Goal: Check status: Check status

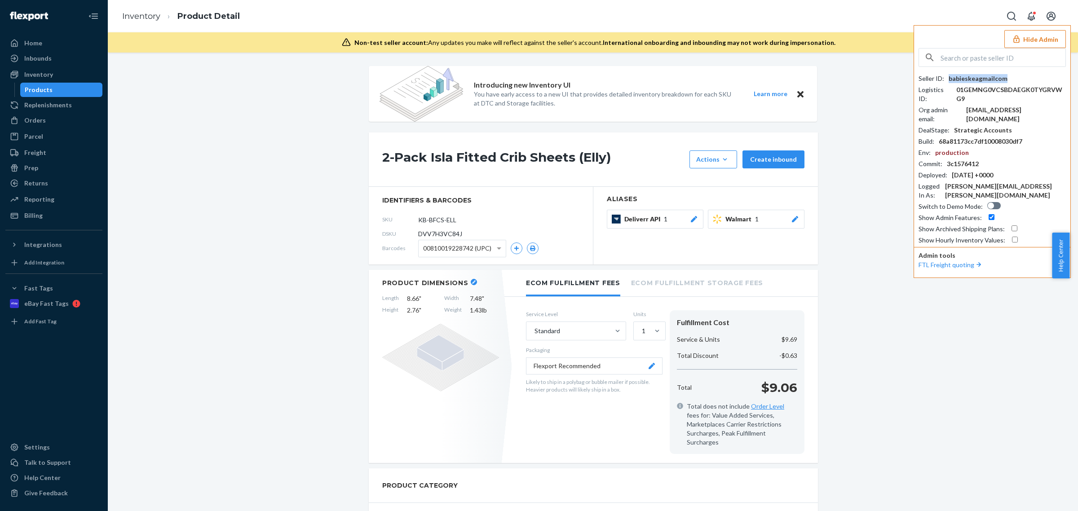
click at [985, 60] on input "text" at bounding box center [1003, 58] width 125 height 18
paste input "supportmycoobiecom"
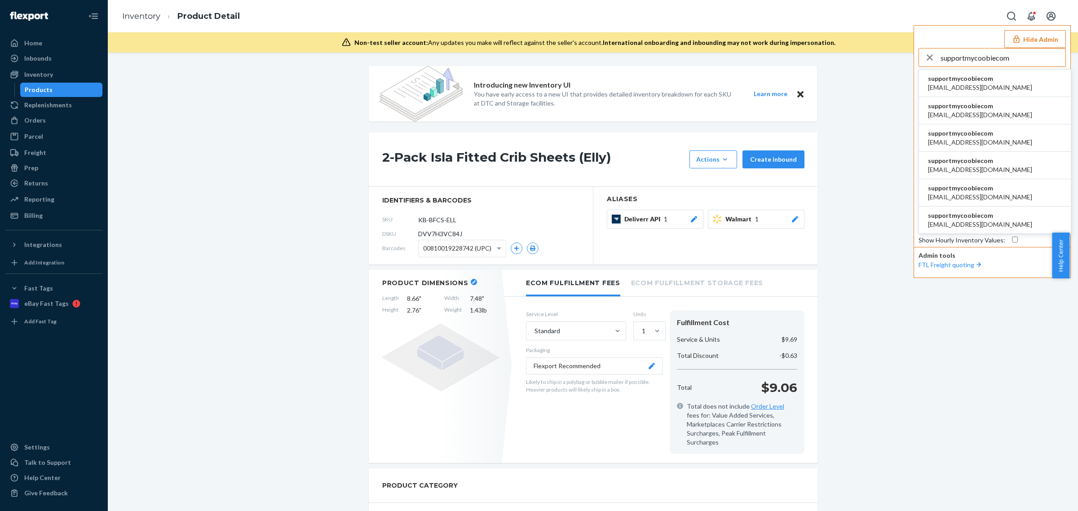
type input "supportmycoobiecom"
click at [958, 78] on span "supportmycoobiecom" at bounding box center [980, 78] width 104 height 9
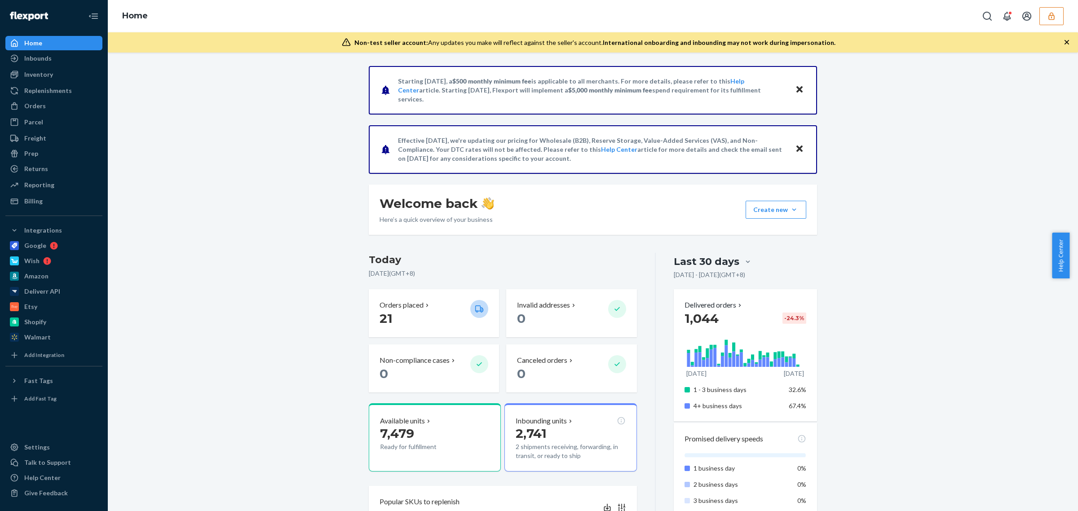
click at [1051, 18] on icon "button" at bounding box center [1051, 16] width 9 height 9
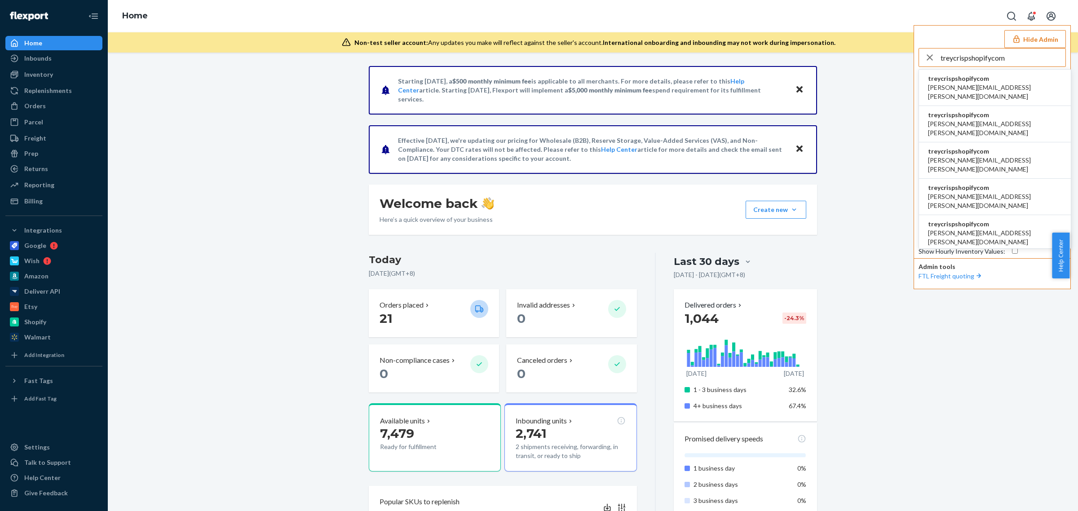
type input "treycrispshopifycom"
click at [960, 80] on span "treycrispshopifycom" at bounding box center [995, 78] width 134 height 9
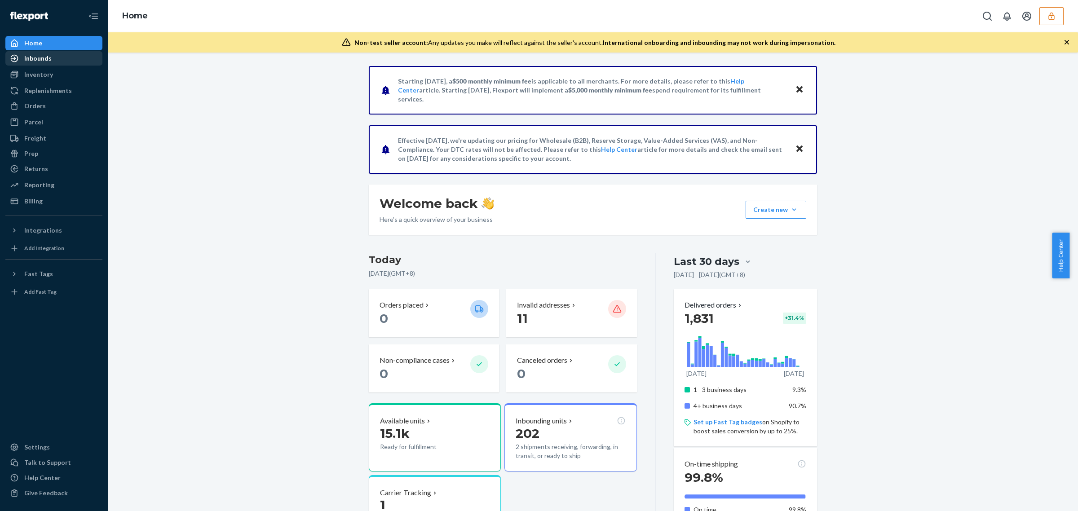
click at [48, 61] on div "Inbounds" at bounding box center [37, 58] width 27 height 9
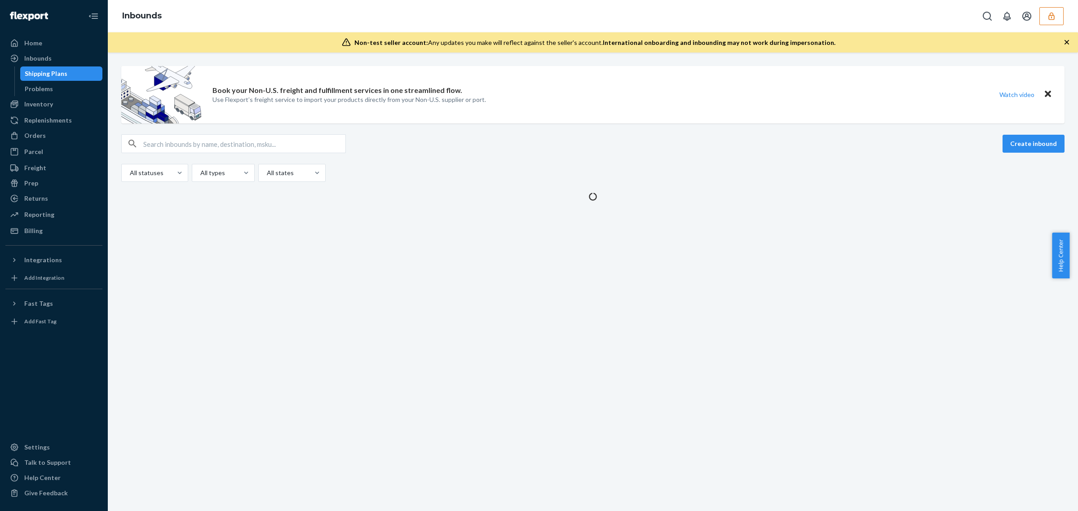
click at [212, 140] on input "text" at bounding box center [244, 144] width 202 height 18
click at [165, 230] on div "Book your Non-U.S. freight and fulfillment services in one streamlined flow. Us…" at bounding box center [593, 282] width 970 height 459
click at [210, 136] on input "text" at bounding box center [244, 144] width 202 height 18
paste input "9866337"
type input "9866337"
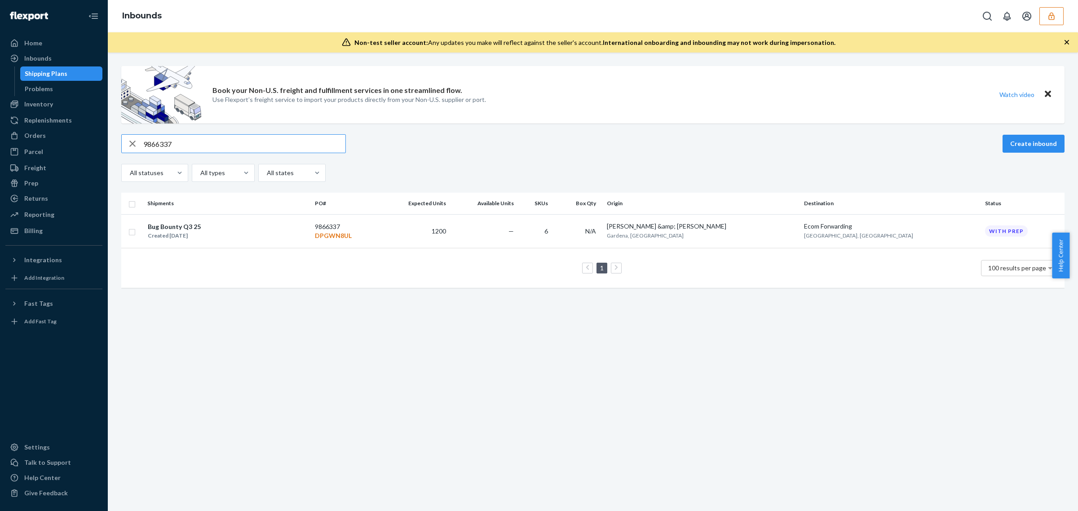
click at [1048, 23] on button "button" at bounding box center [1052, 16] width 24 height 18
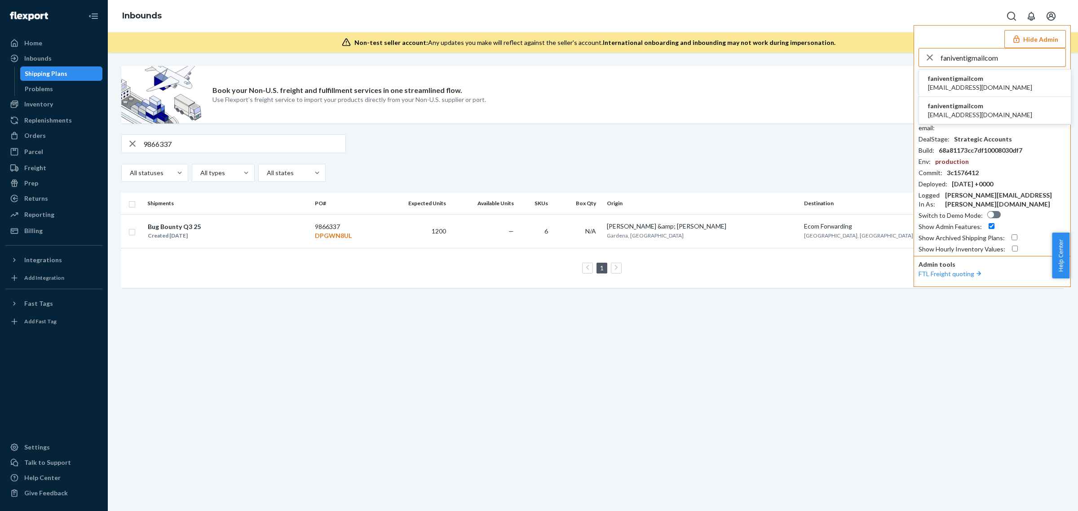
type input "faniventigmailcom"
click at [979, 87] on span "faniventi@gmail.com" at bounding box center [980, 87] width 104 height 9
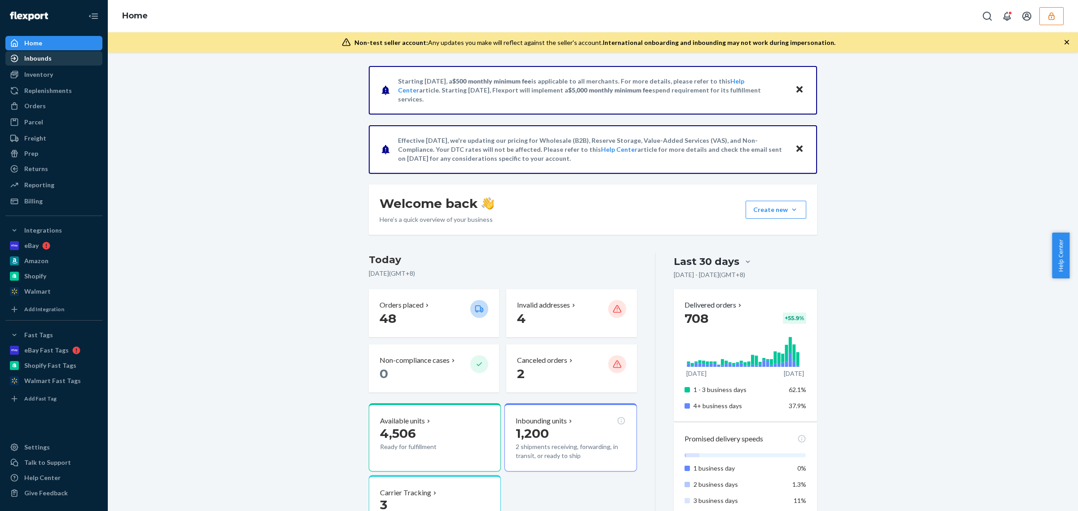
click at [58, 63] on div "Inbounds" at bounding box center [53, 58] width 95 height 13
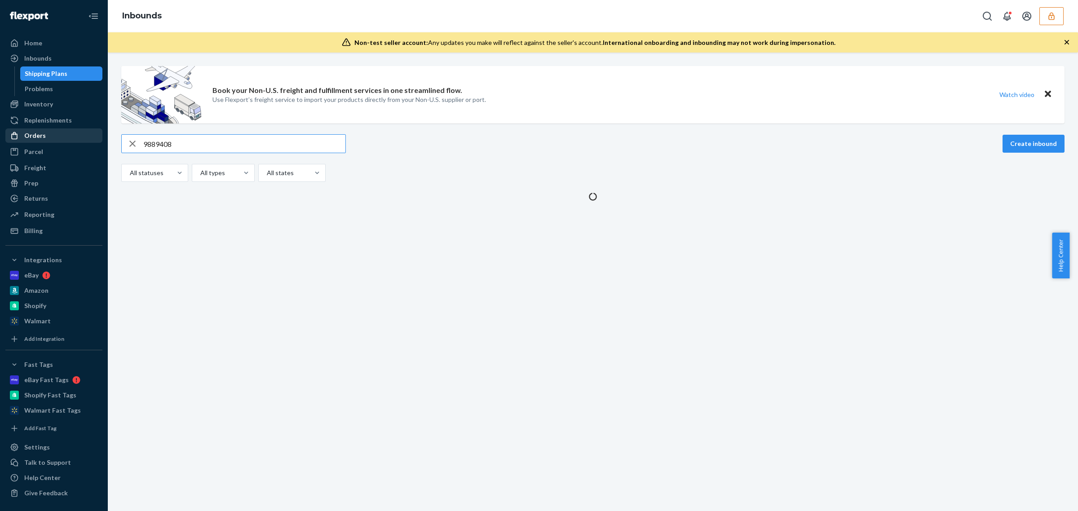
type input "9889408"
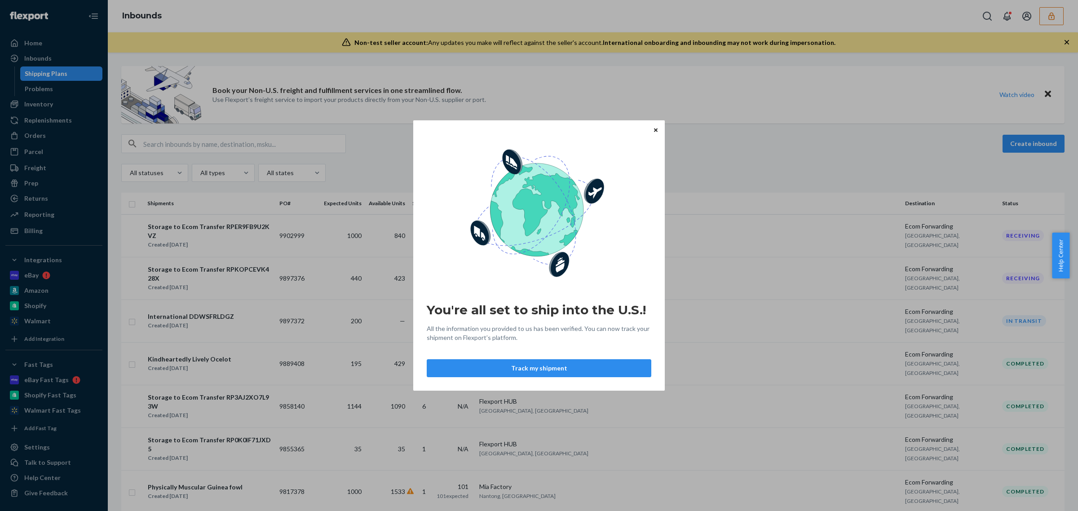
click at [322, 147] on div "You're all set to ship into the U.S.! All the information you provided to us ha…" at bounding box center [539, 255] width 1078 height 511
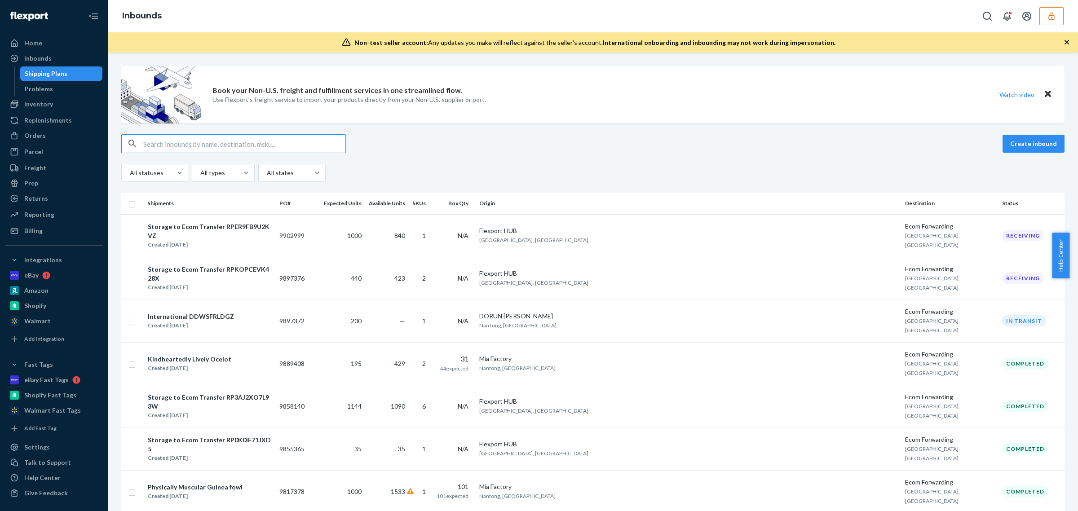
click at [322, 147] on input "text" at bounding box center [244, 144] width 202 height 18
paste input "9889408"
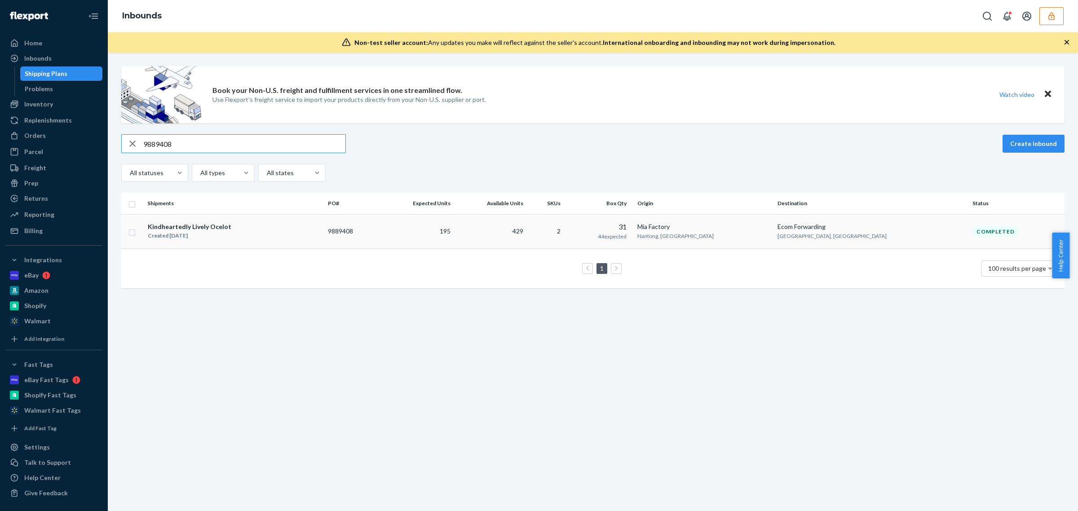
type input "9889408"
click at [527, 225] on td "429" at bounding box center [490, 231] width 73 height 35
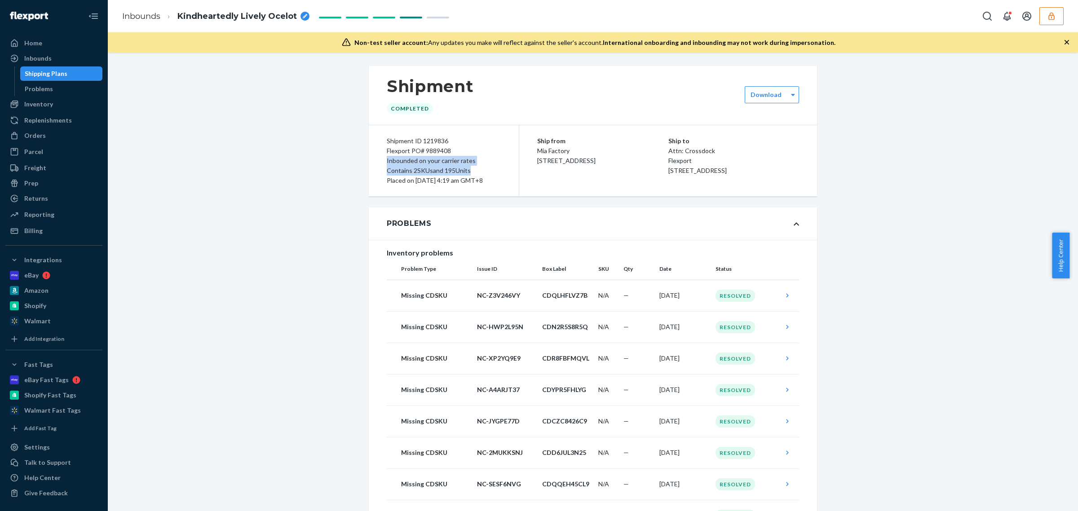
drag, startPoint x: 385, startPoint y: 162, endPoint x: 473, endPoint y: 169, distance: 87.9
click at [477, 169] on div "Shipment ID 1219836 Flexport PO# 9889408 Inbounded on your carrier rates Contai…" at bounding box center [444, 160] width 150 height 71
copy div "Inbounded on your carrier rates Contains 2 SKUs and 195 Units"
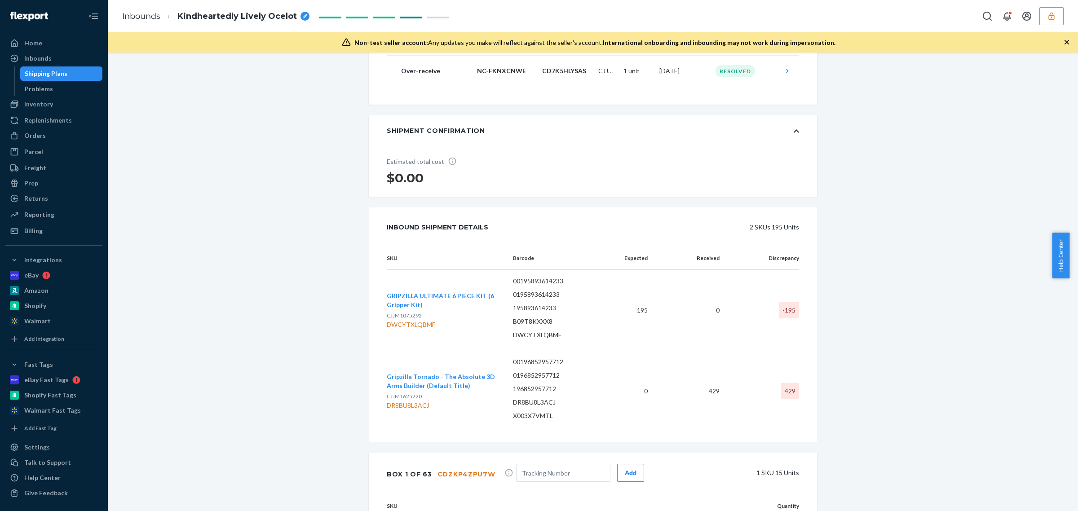
scroll to position [1853, 0]
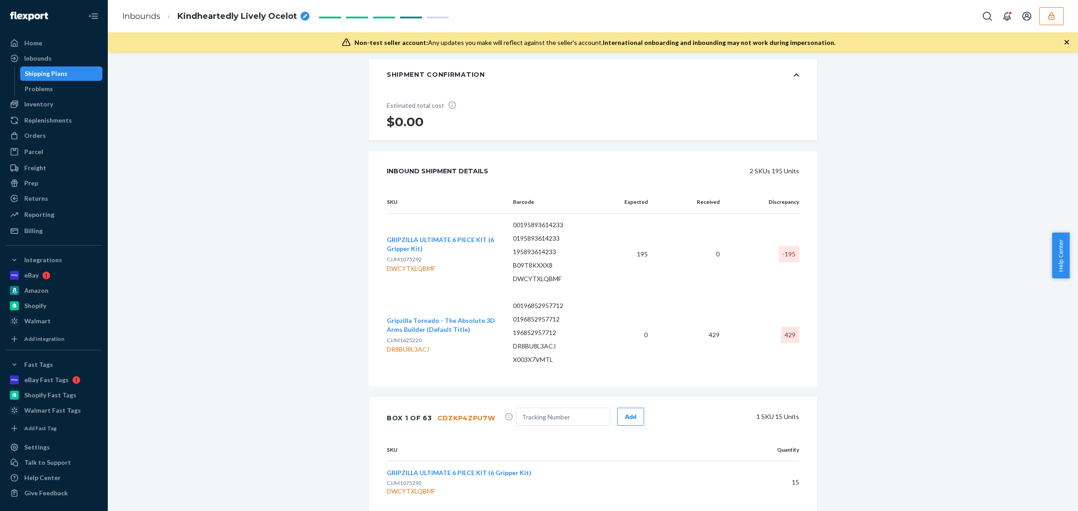
click at [407, 344] on span "CJJM1625220" at bounding box center [404, 340] width 35 height 7
copy span "CJJM1625220"
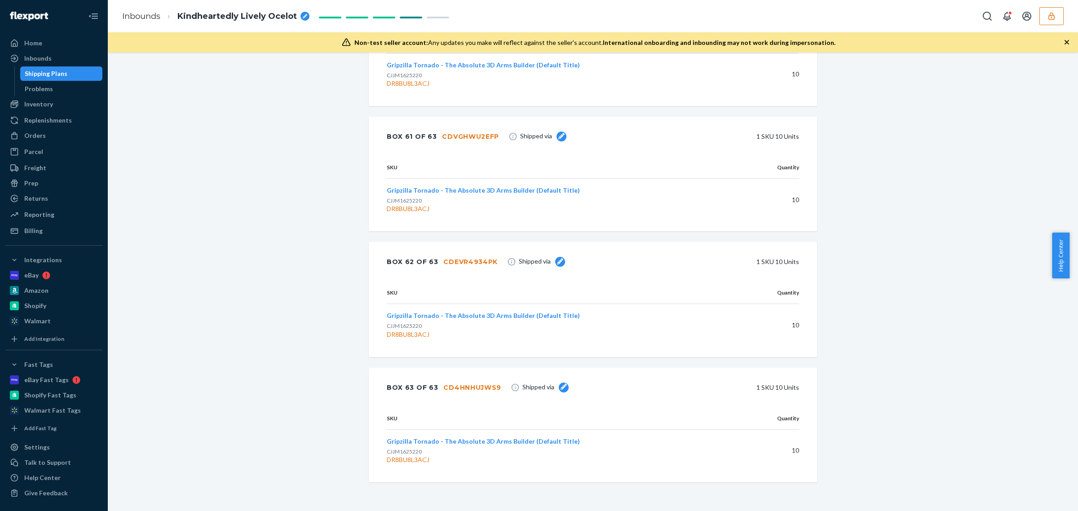
scroll to position [1596, 0]
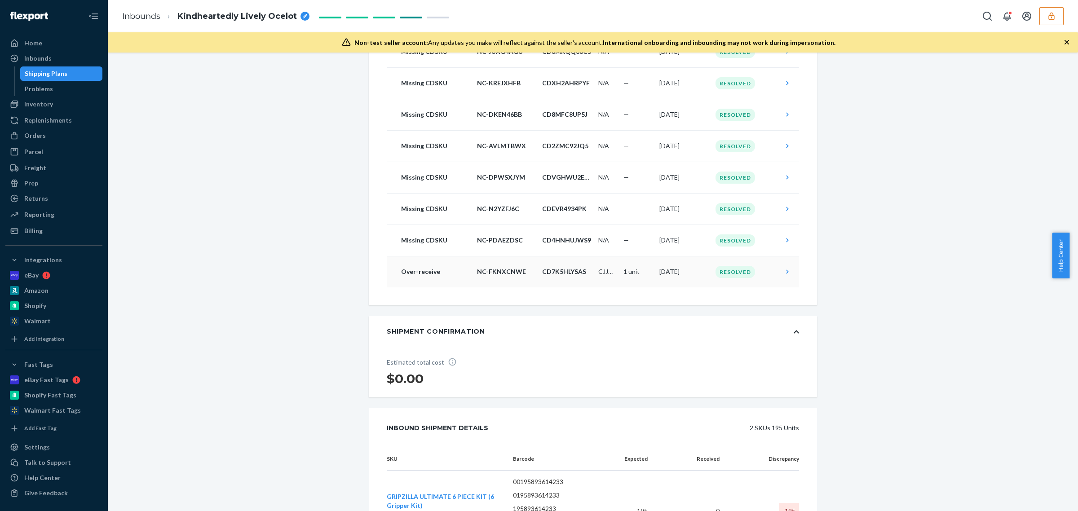
click at [595, 274] on td "CJJM1625220" at bounding box center [607, 271] width 25 height 31
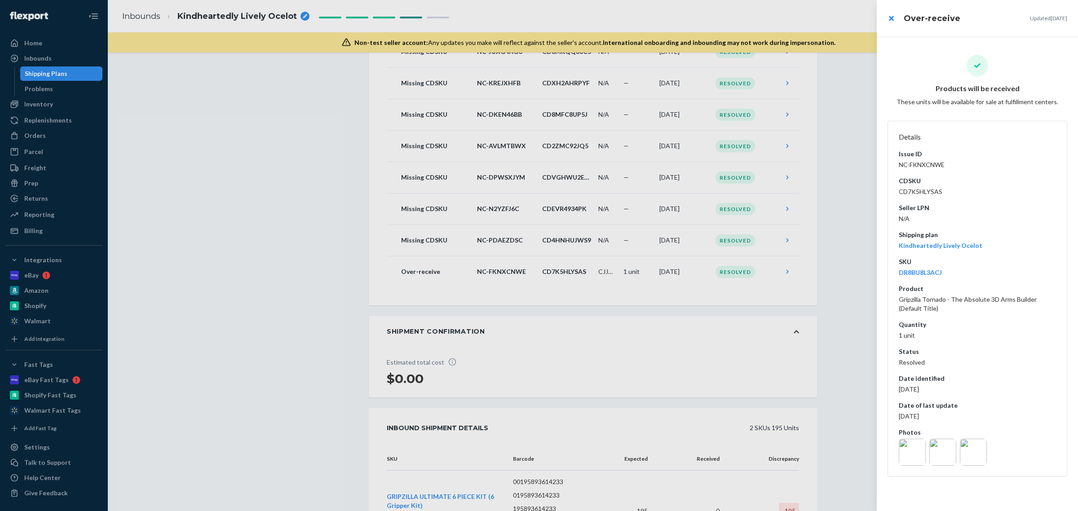
click at [909, 168] on dd "NC-FKNXCNWE" at bounding box center [977, 164] width 157 height 9
copy dd "NC-FKNXCNWE"
click at [185, 279] on div at bounding box center [539, 255] width 1078 height 511
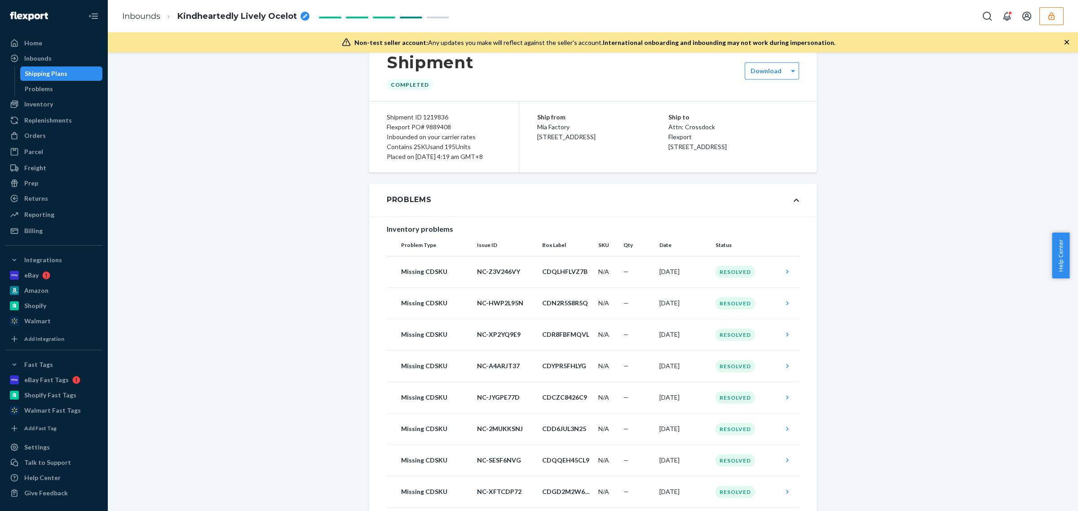
scroll to position [0, 0]
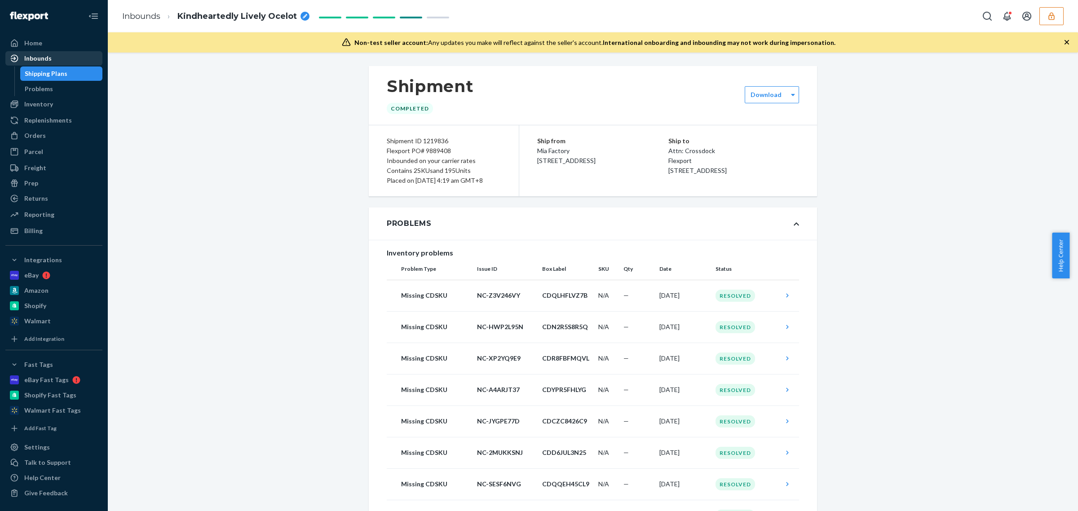
click at [46, 55] on div "Inbounds" at bounding box center [37, 58] width 27 height 9
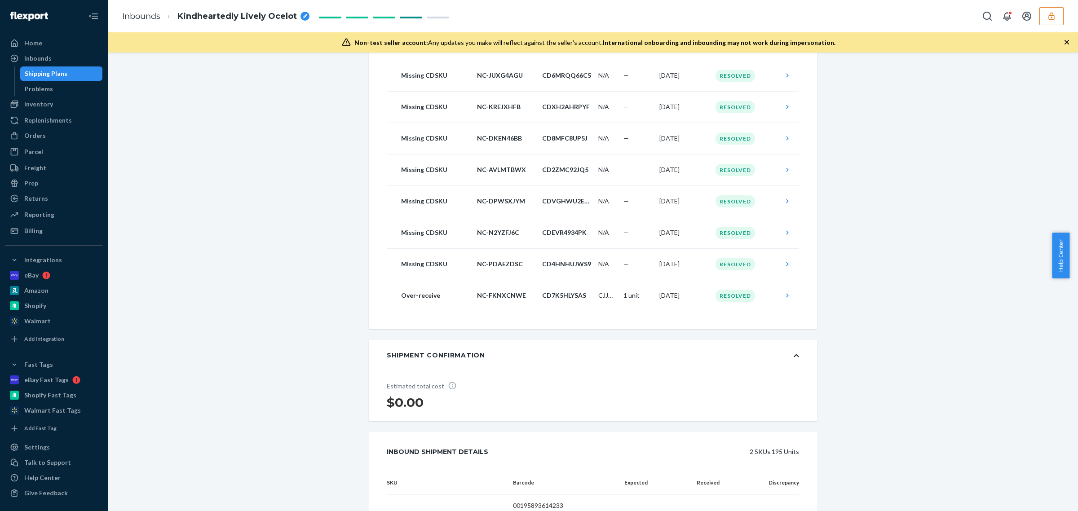
scroll to position [1797, 0]
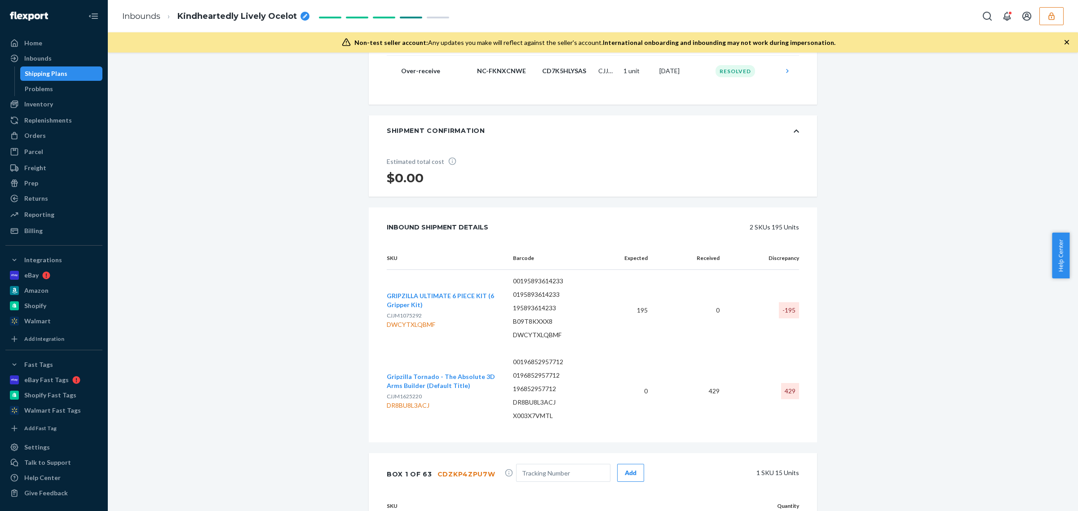
click at [416, 410] on div "DR8BU8L3ACJ" at bounding box center [443, 405] width 112 height 9
click at [415, 410] on div "DR8BU8L3ACJ" at bounding box center [443, 405] width 112 height 9
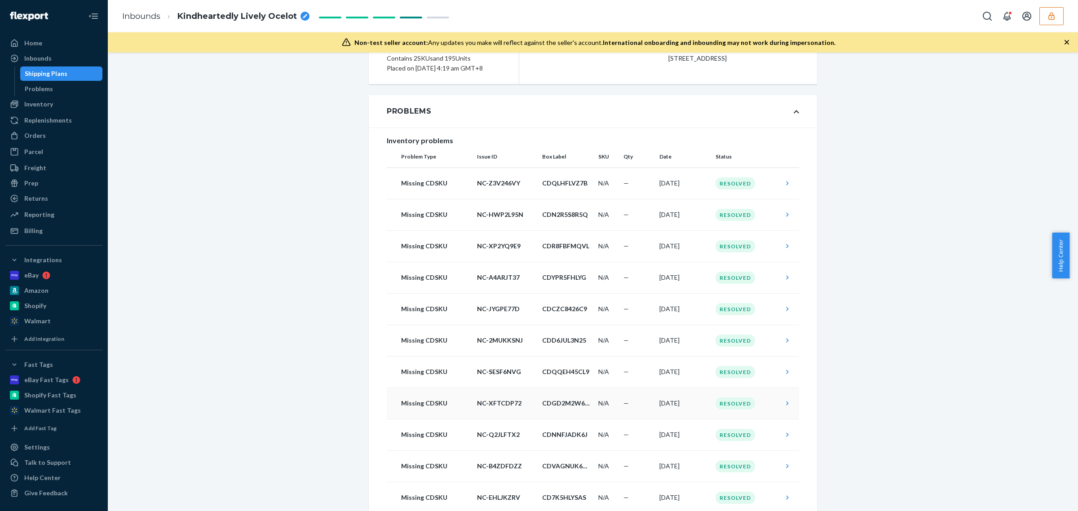
scroll to position [0, 0]
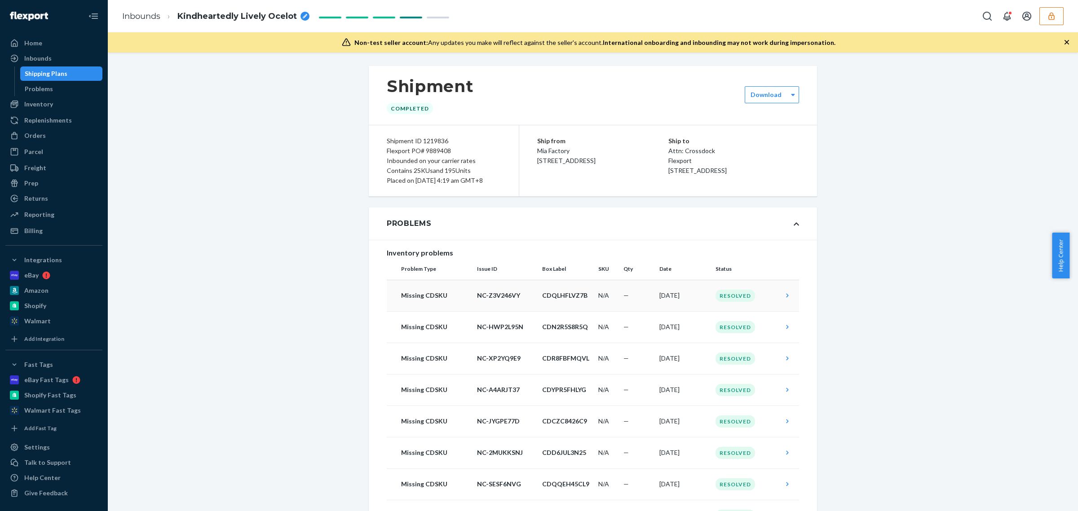
click at [630, 300] on td "—" at bounding box center [638, 295] width 36 height 31
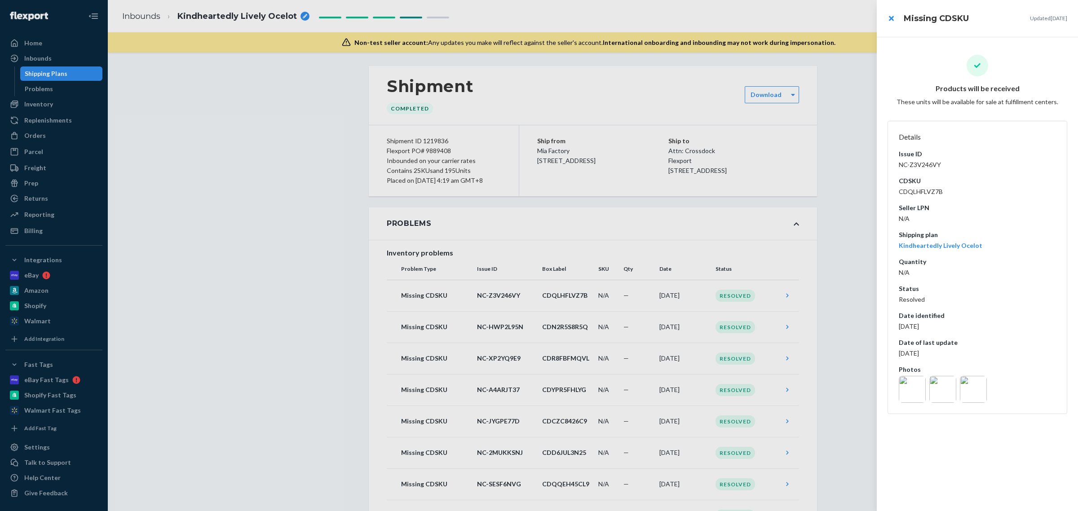
click at [913, 397] on img at bounding box center [912, 389] width 27 height 27
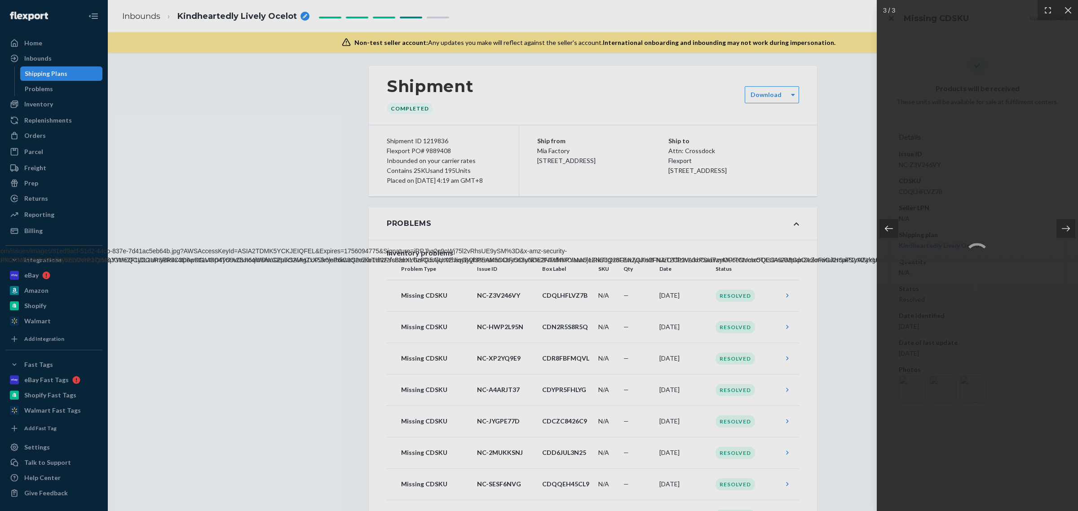
click at [894, 228] on div at bounding box center [889, 228] width 19 height 19
click at [894, 229] on div at bounding box center [889, 228] width 19 height 19
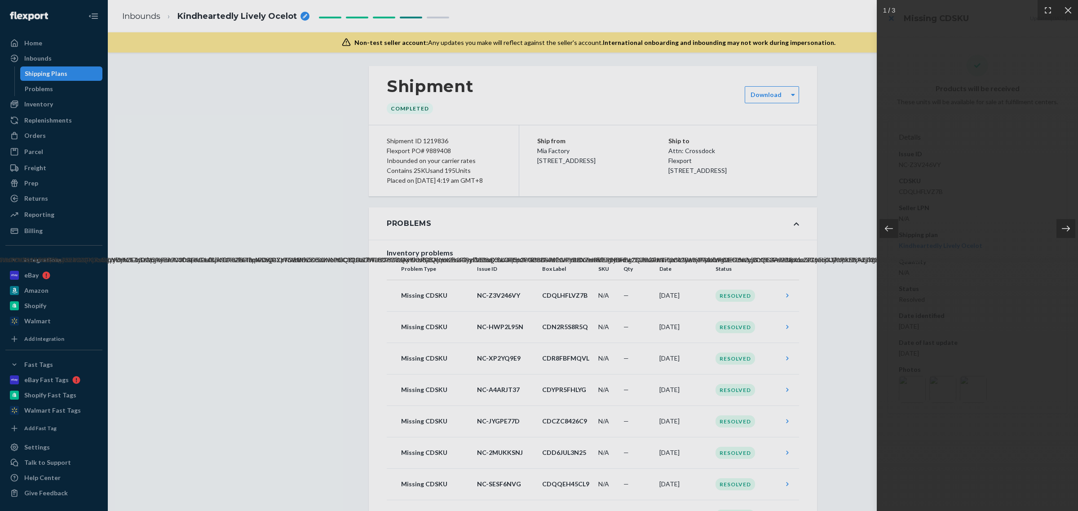
click at [1067, 230] on icon at bounding box center [1066, 228] width 9 height 9
click at [1068, 232] on icon at bounding box center [1066, 228] width 9 height 9
click at [1065, 228] on icon at bounding box center [1066, 228] width 9 height 9
click at [697, 218] on div at bounding box center [539, 255] width 1078 height 511
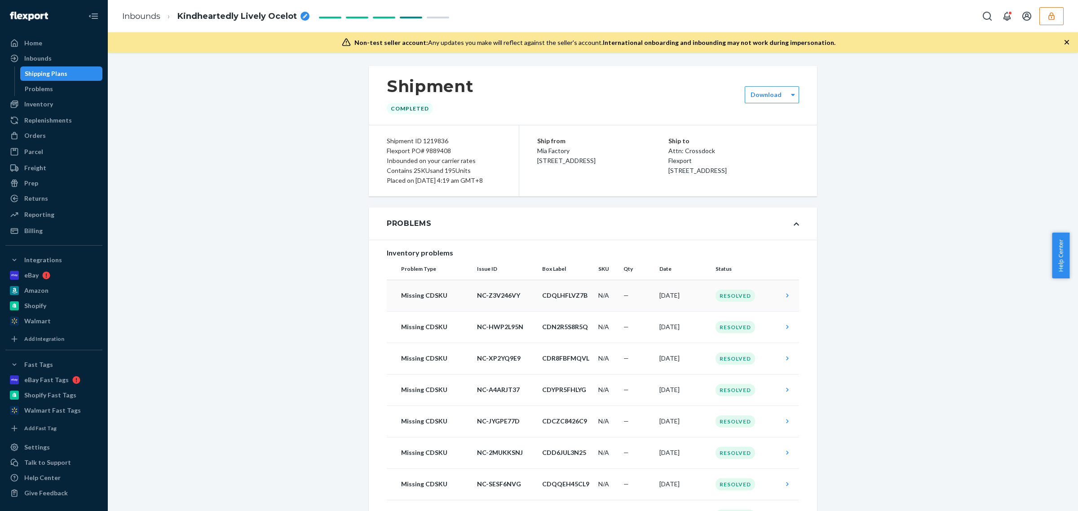
click at [726, 302] on div "Resolved" at bounding box center [736, 296] width 40 height 12
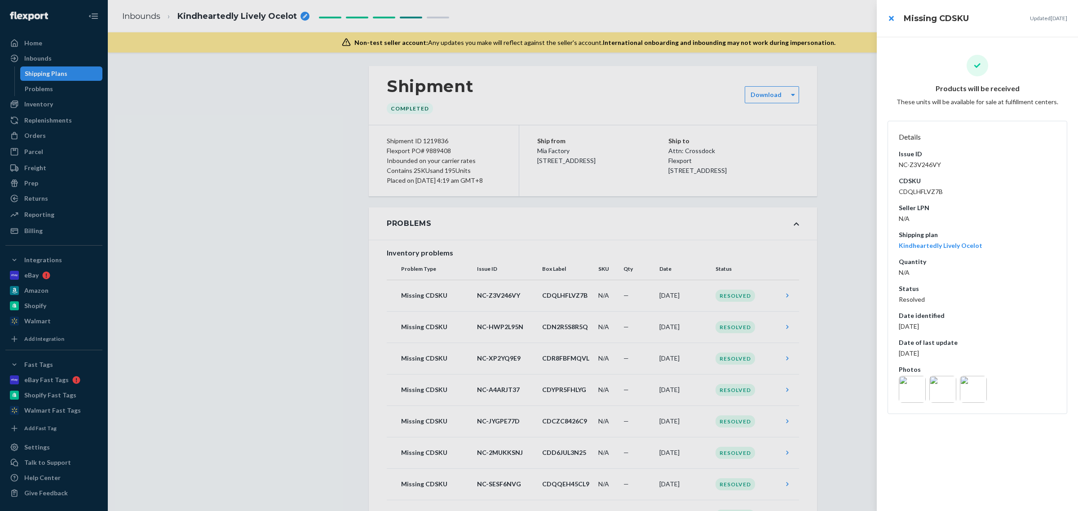
click at [971, 389] on img at bounding box center [973, 389] width 27 height 27
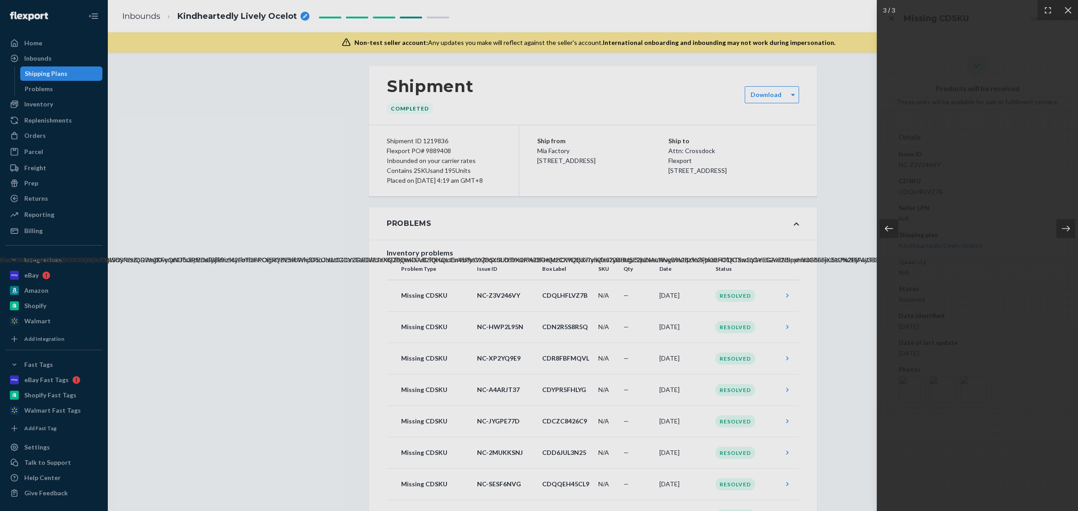
click at [888, 234] on div at bounding box center [889, 228] width 19 height 19
click at [888, 219] on div at bounding box center [889, 228] width 19 height 19
click at [218, 305] on div at bounding box center [539, 255] width 1078 height 511
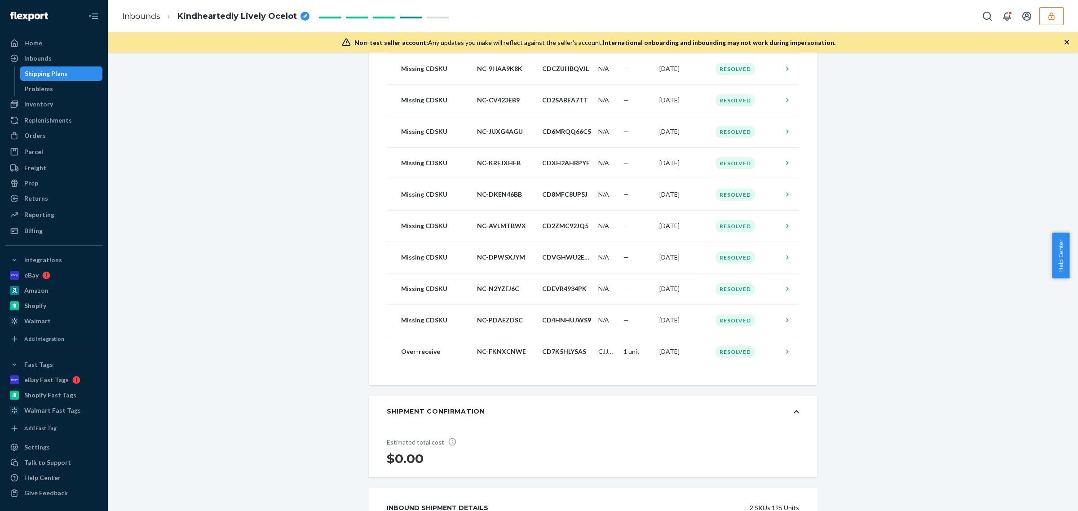
scroll to position [1741, 0]
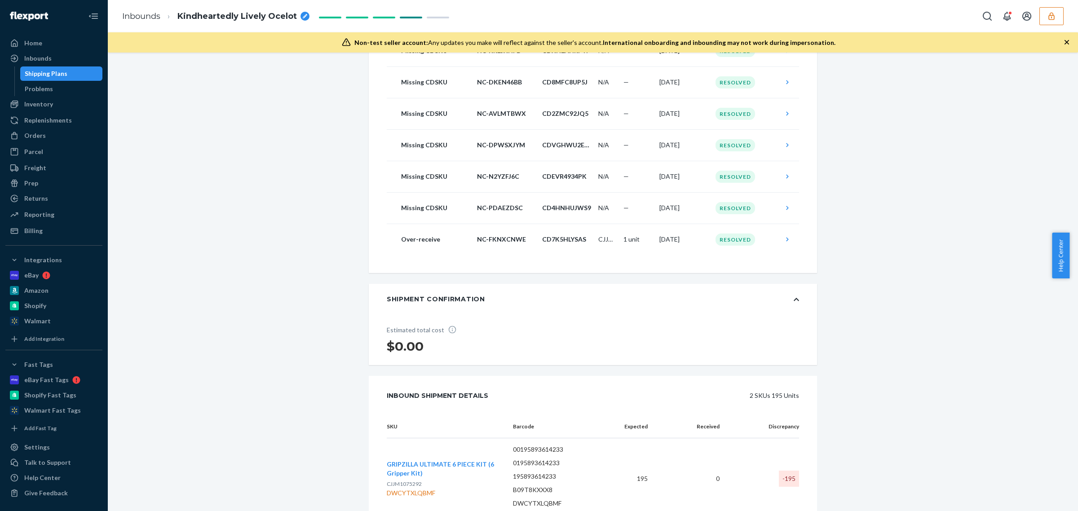
scroll to position [1460, 0]
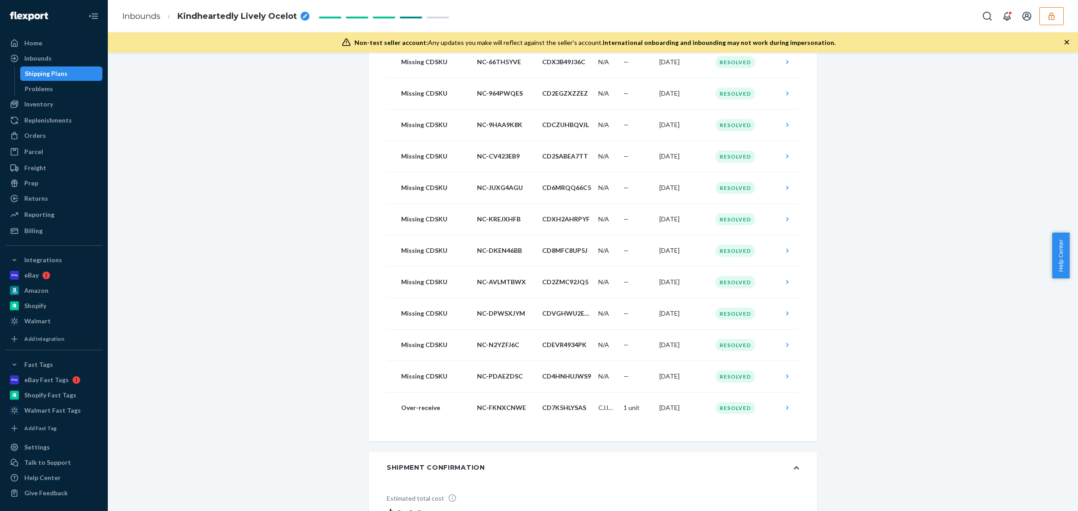
click at [219, 18] on span "Kindheartedly Lively Ocelot" at bounding box center [236, 17] width 119 height 12
click at [219, 18] on input "Kindheartedly Lively Ocelot" at bounding box center [222, 16] width 90 height 14
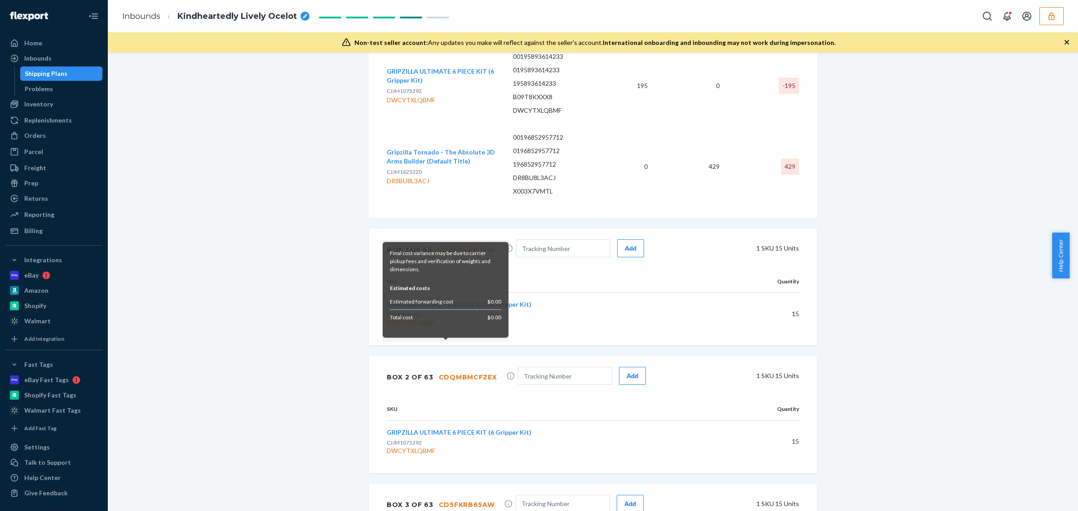
scroll to position [1853, 0]
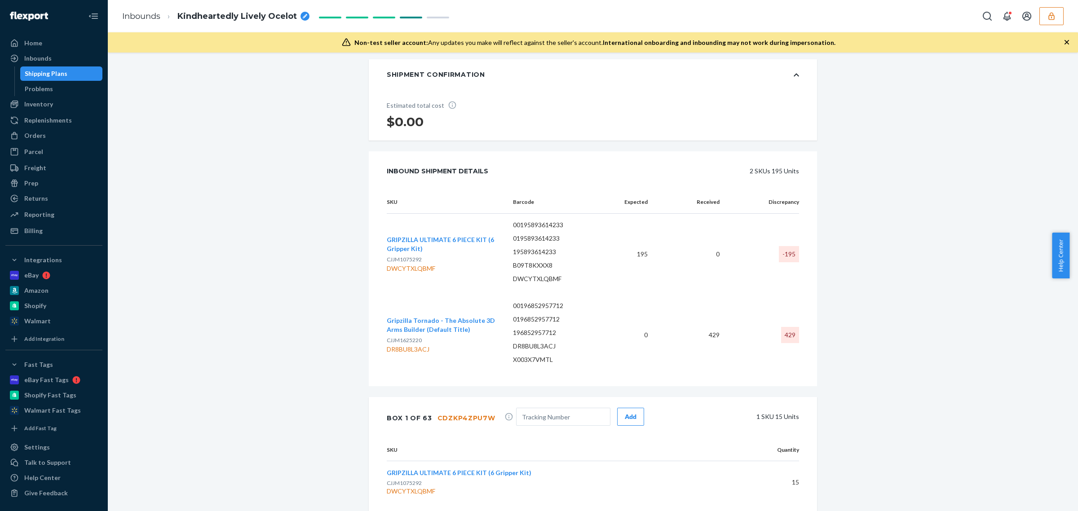
click at [464, 354] on div "DR8BU8L3ACJ" at bounding box center [443, 349] width 112 height 9
click at [387, 344] on span "CJJM1625220" at bounding box center [404, 340] width 35 height 7
drag, startPoint x: 385, startPoint y: 352, endPoint x: 429, endPoint y: 358, distance: 45.0
click at [429, 354] on div "CJJM1625220 DR8BU8L3ACJ" at bounding box center [443, 345] width 112 height 18
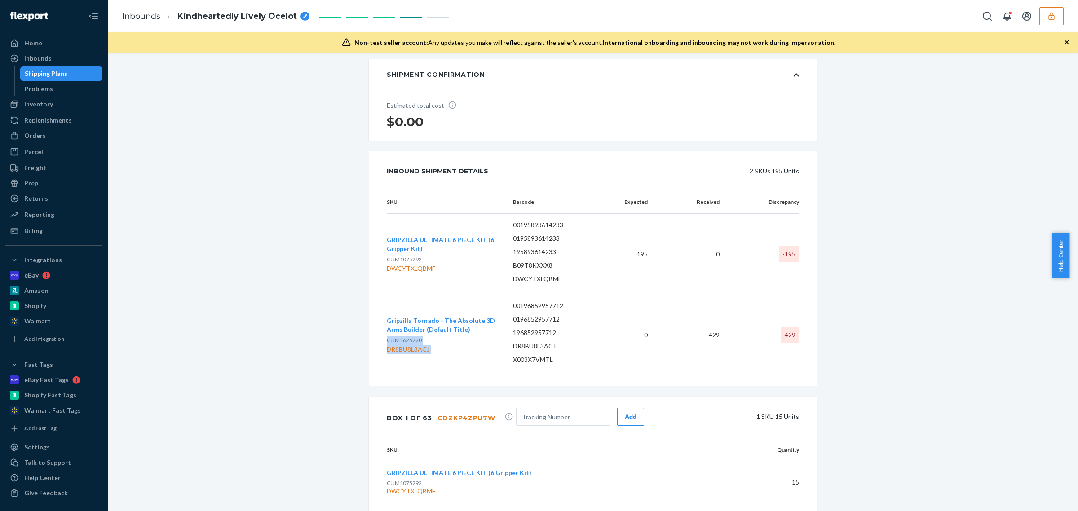
copy div "CJJM1625220 DR8BU8L3ACJ"
click at [391, 354] on div "DR8BU8L3ACJ" at bounding box center [443, 349] width 112 height 9
drag, startPoint x: 511, startPoint y: 381, endPoint x: 492, endPoint y: 358, distance: 30.0
click at [511, 376] on td "00196852957712 0196852957712 196852957712 DR8BU8L3ACJ X003X7VMTL" at bounding box center [558, 335] width 104 height 81
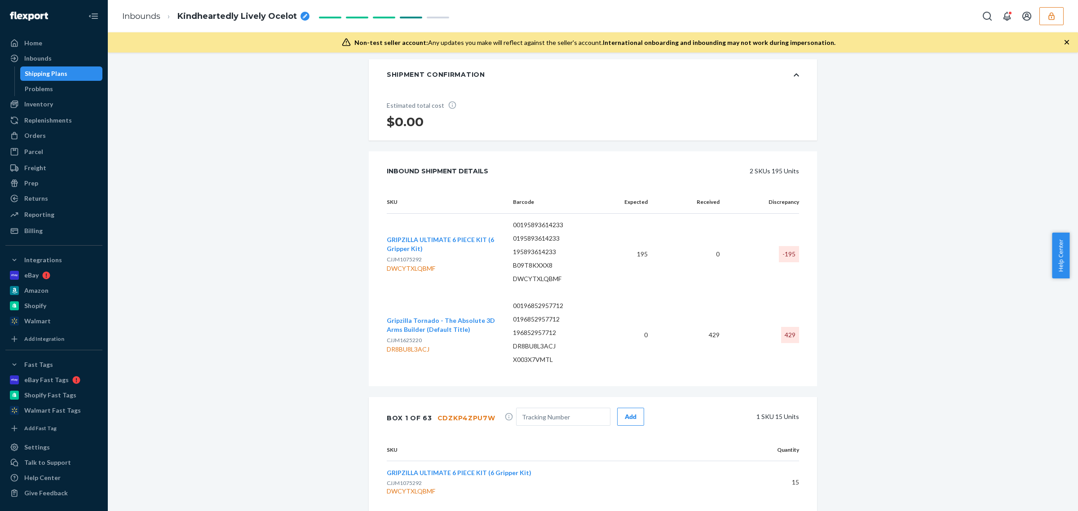
click at [461, 334] on button "Gripzilla Tornado - The Absolute 3D Arms Builder (Default Title)" at bounding box center [443, 325] width 112 height 18
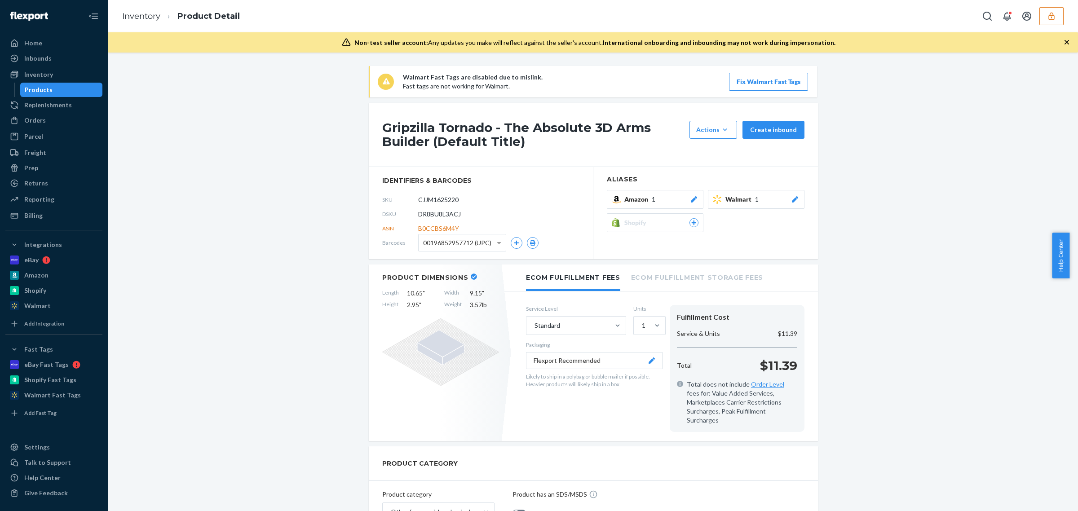
click at [463, 145] on h1 "Gripzilla Tornado - The Absolute 3D Arms Builder (Default Title)" at bounding box center [533, 135] width 303 height 28
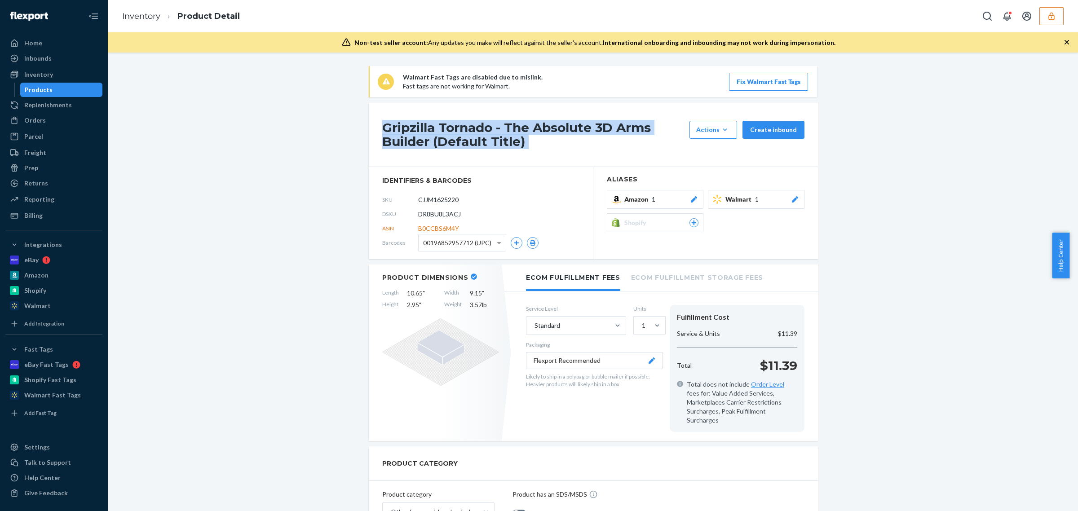
copy div "Gripzilla Tornado - The Absolute 3D Arms Builder (Default Title)"
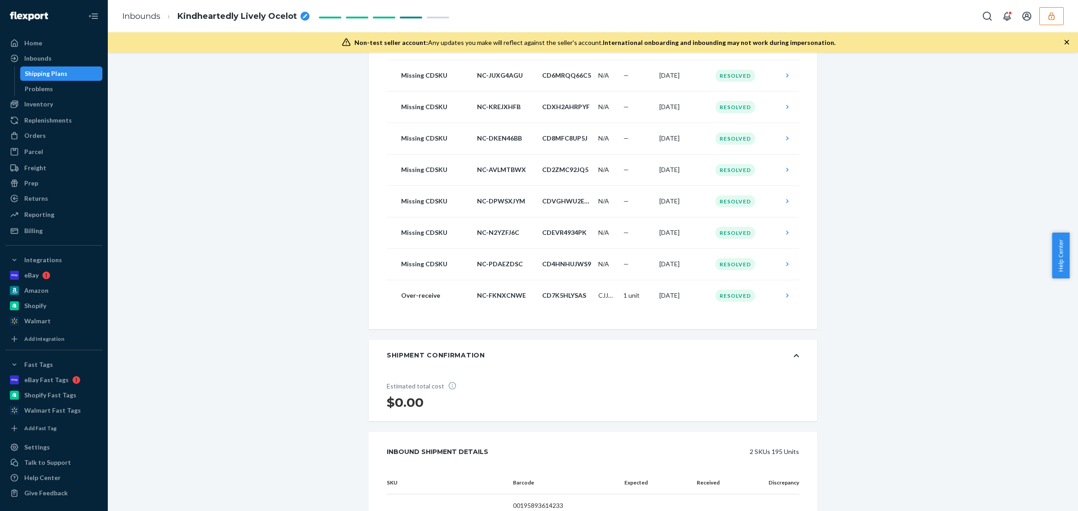
scroll to position [1797, 0]
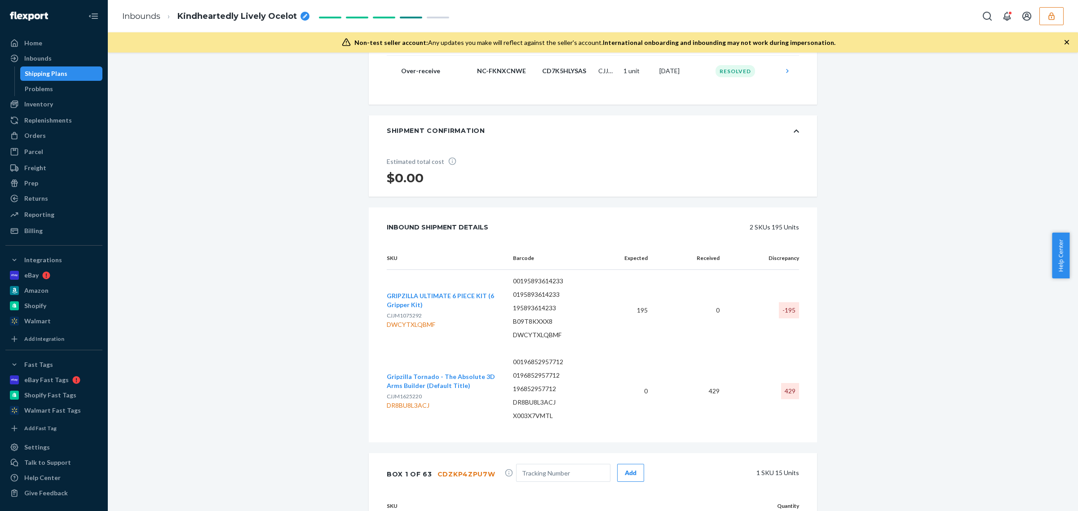
click at [545, 340] on p "DWCYTXLQBMF" at bounding box center [557, 335] width 89 height 9
click at [544, 340] on p "DWCYTXLQBMF" at bounding box center [557, 335] width 89 height 9
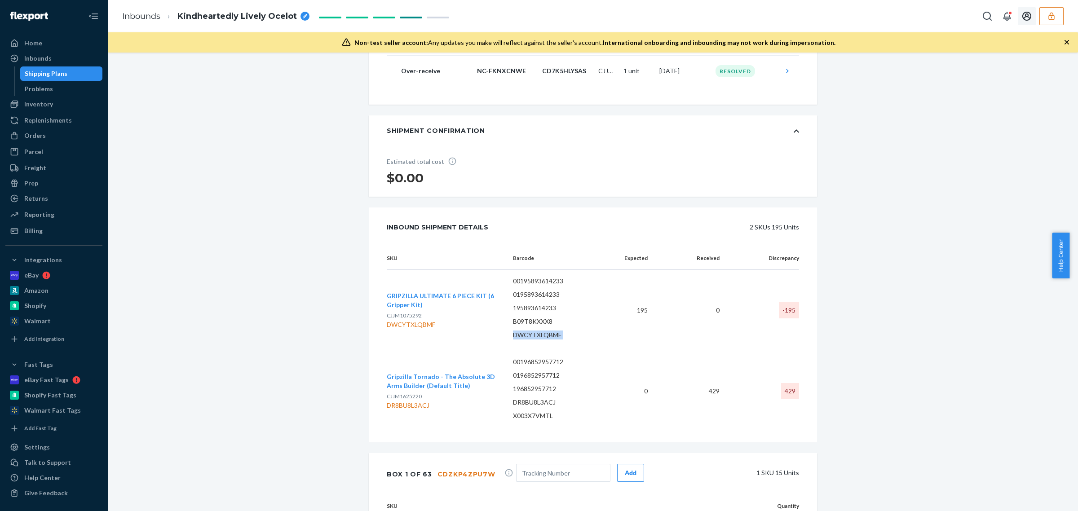
drag, startPoint x: 1049, startPoint y: 18, endPoint x: 1043, endPoint y: 17, distance: 6.0
click at [1049, 18] on icon "button" at bounding box center [1052, 16] width 6 height 8
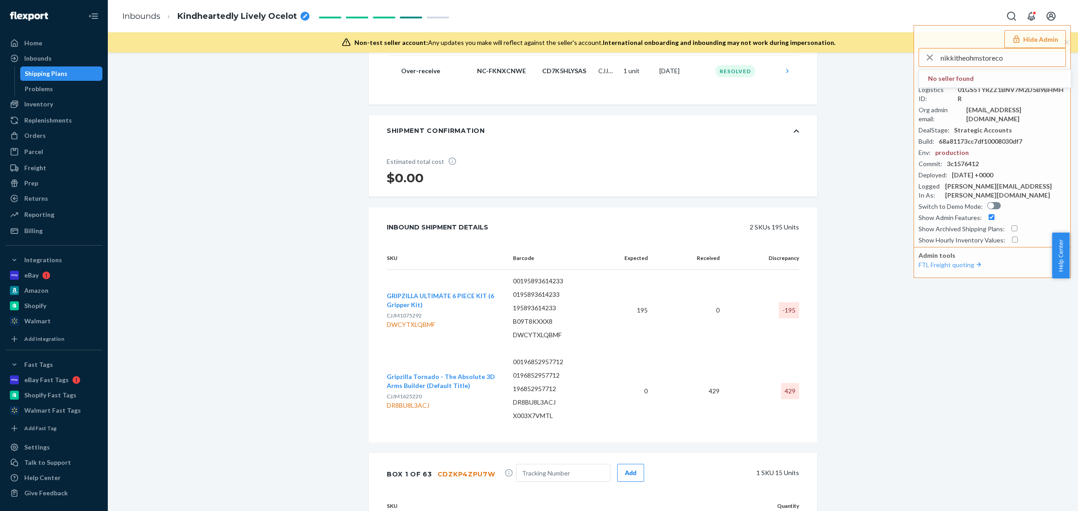
type input "nikkitheohmstoreco"
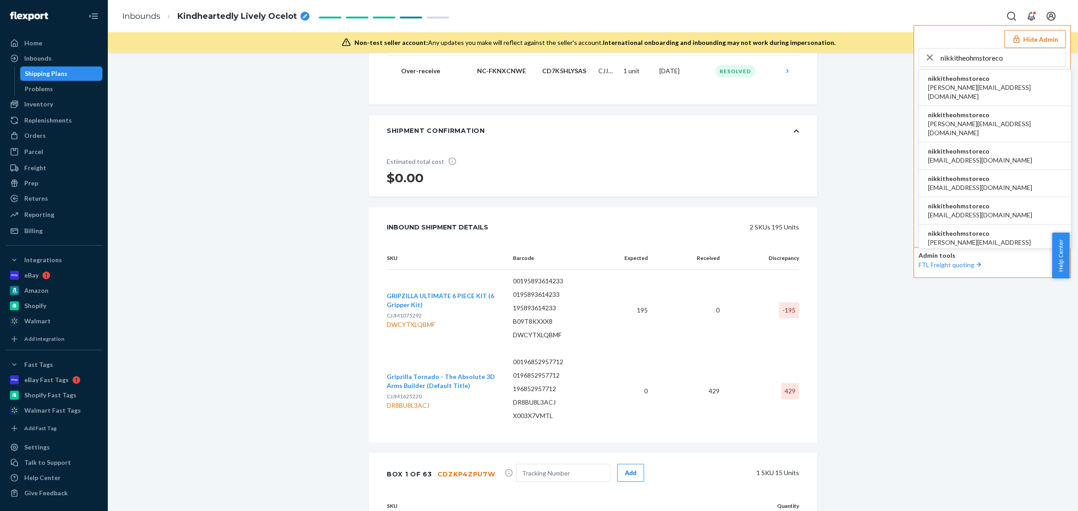
click at [956, 82] on span "nikkitheohmstoreco" at bounding box center [995, 78] width 134 height 9
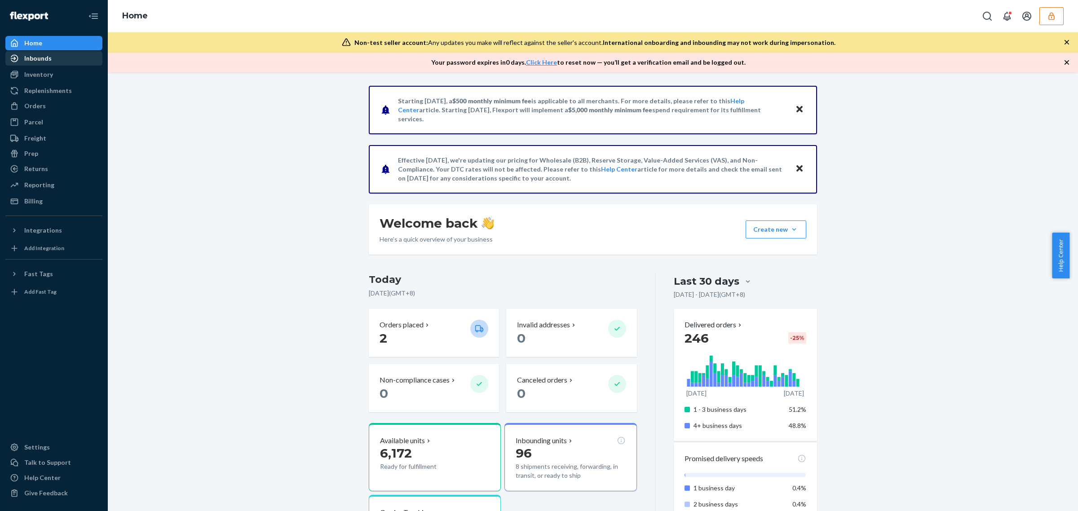
click at [48, 57] on div "Inbounds" at bounding box center [37, 58] width 27 height 9
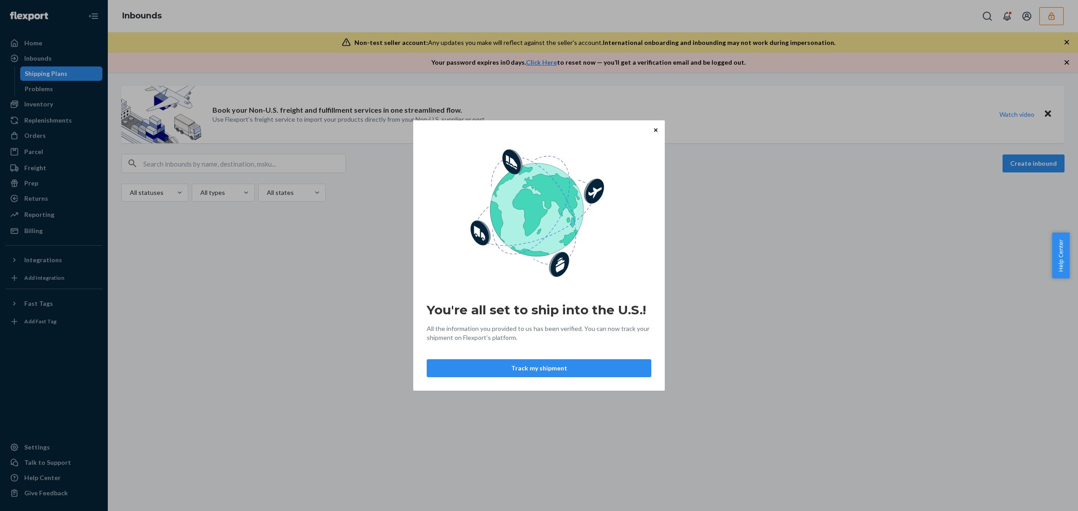
click at [256, 163] on div "You're all set to ship into the U.S.! All the information you provided to us ha…" at bounding box center [539, 255] width 1078 height 511
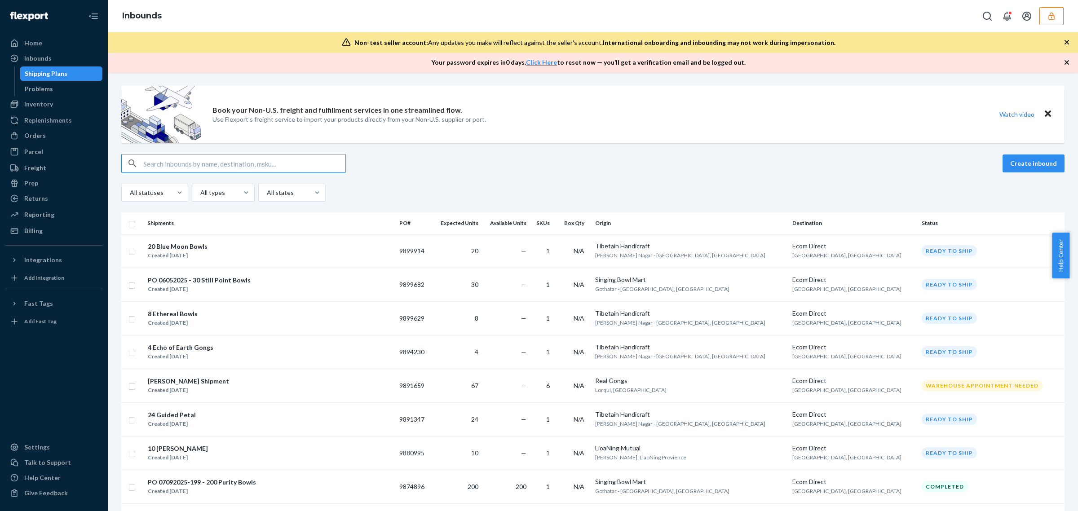
click at [256, 162] on input "text" at bounding box center [244, 164] width 202 height 18
paste input "9880995"
type input "9880995"
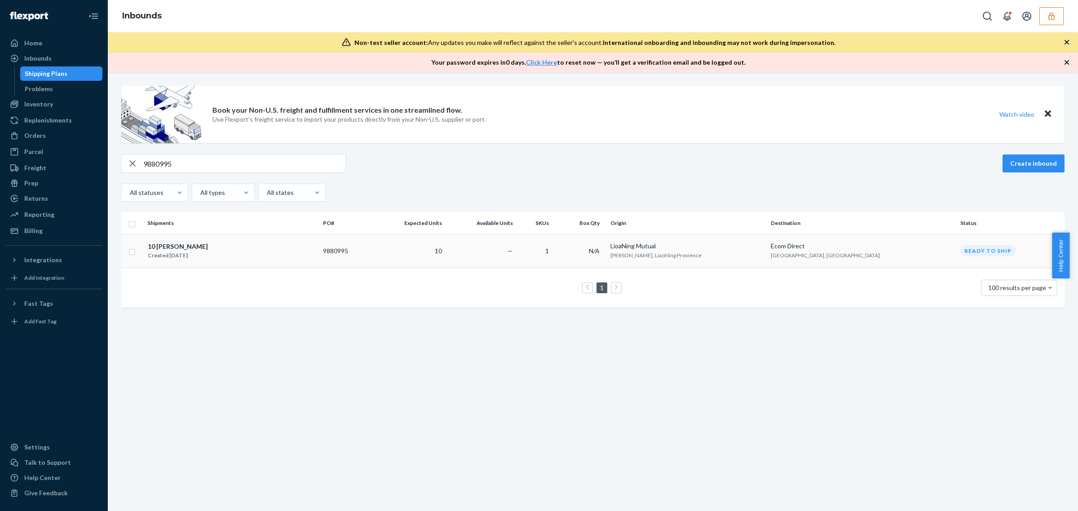
click at [316, 258] on div "10 Crystal Harps Created Aug 1, 2025" at bounding box center [231, 251] width 168 height 19
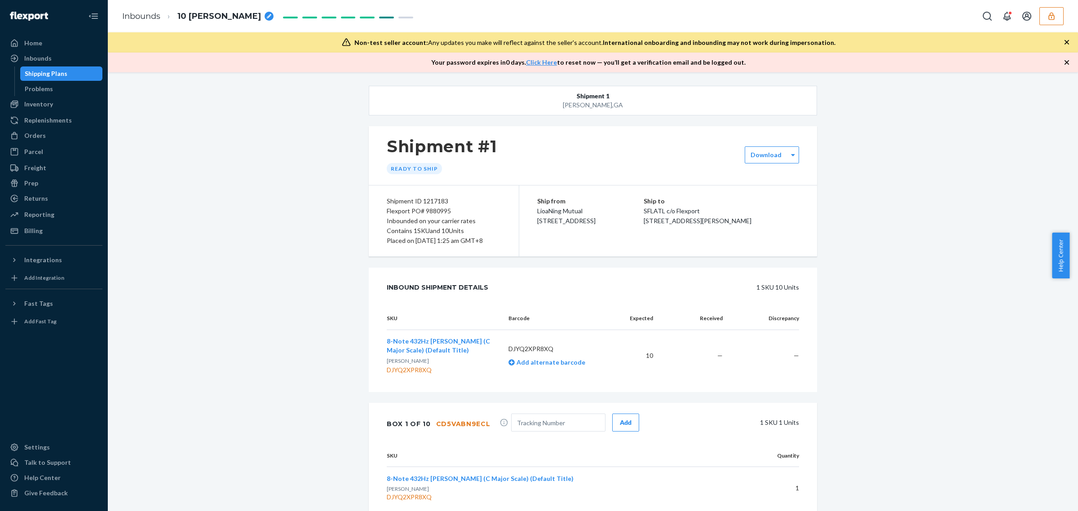
click at [528, 354] on p "DJYQ2XPR8XQ" at bounding box center [559, 349] width 100 height 9
copy p "DJYQ2XPR8XQ"
click at [43, 57] on div "Inbounds" at bounding box center [37, 58] width 27 height 9
click at [44, 59] on div "Inbounds" at bounding box center [37, 58] width 27 height 9
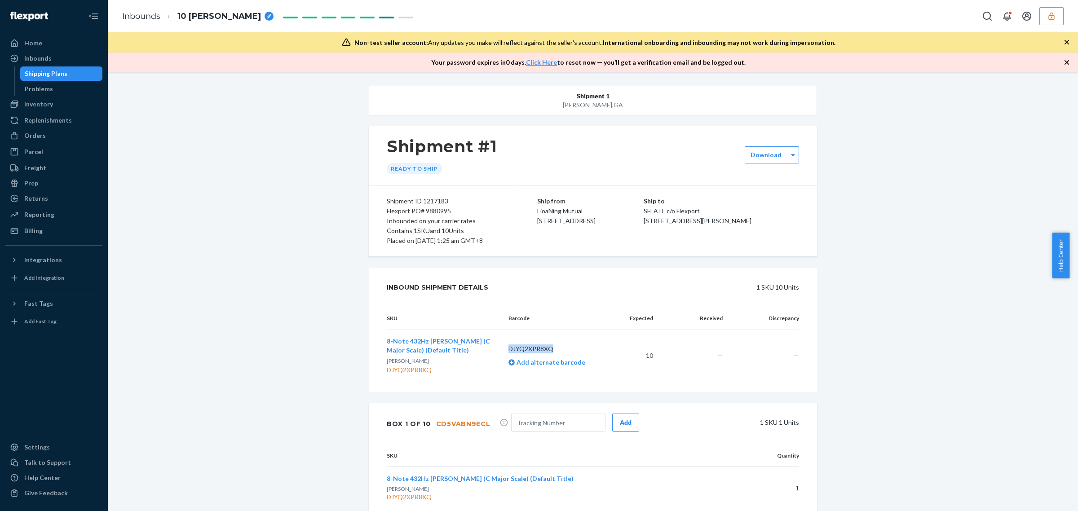
click at [520, 354] on p "DJYQ2XPR8XQ" at bounding box center [559, 349] width 100 height 9
click at [1043, 19] on button "button" at bounding box center [1052, 16] width 24 height 18
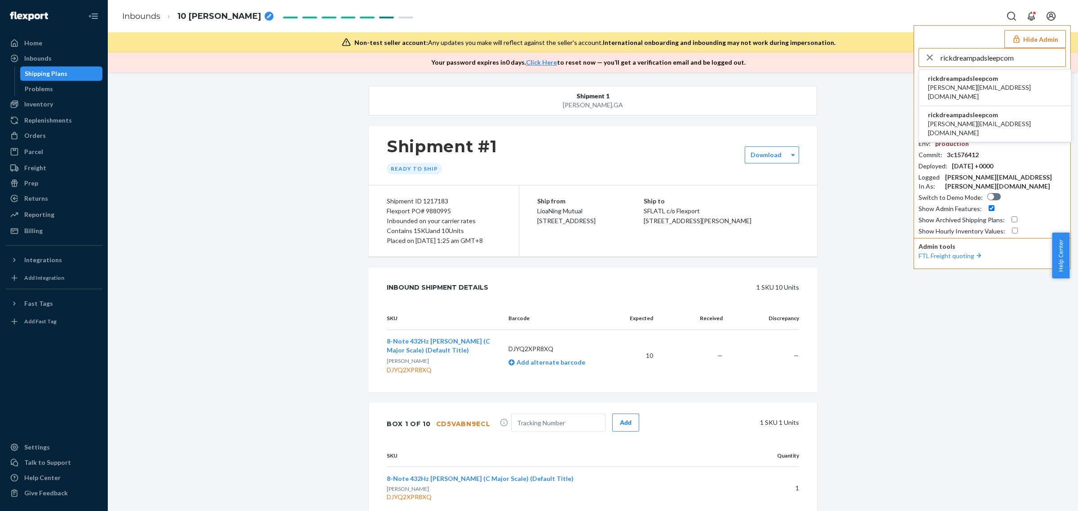
type input "rickdreampadsleepcom"
drag, startPoint x: 964, startPoint y: 74, endPoint x: 601, endPoint y: 141, distance: 369.5
click at [962, 75] on span "rickdreampadsleepcom" at bounding box center [995, 78] width 134 height 9
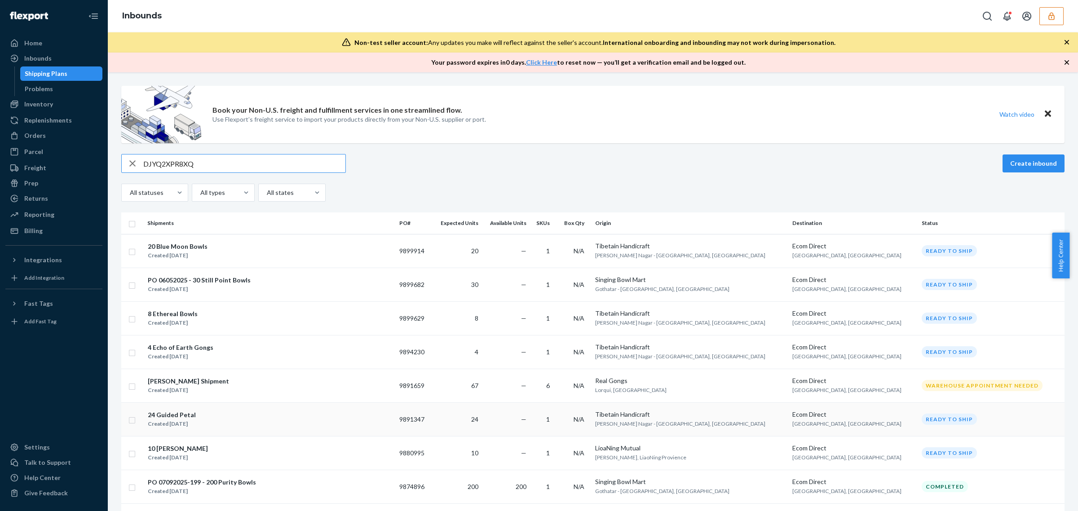
scroll to position [56, 0]
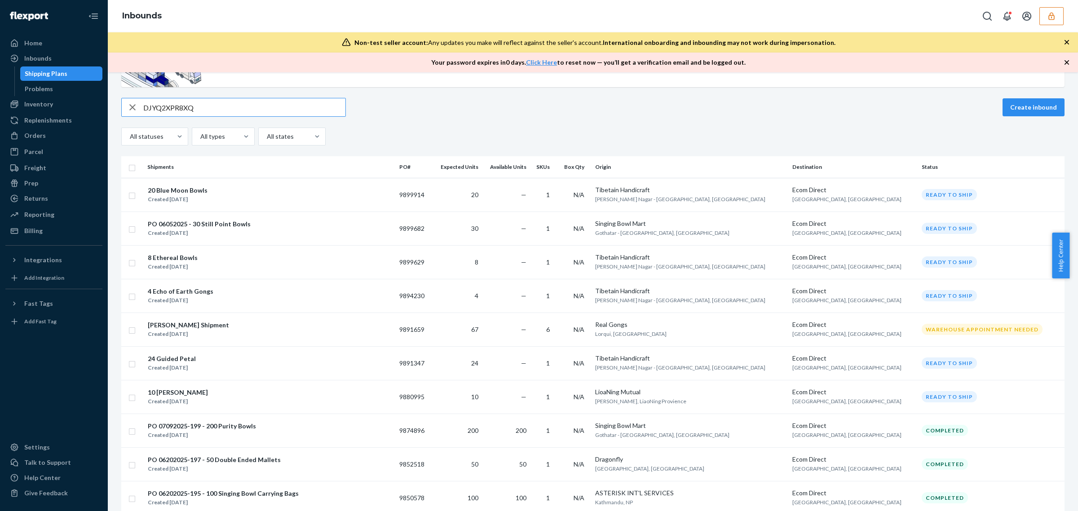
type input "DJYQ2XPR8XQ"
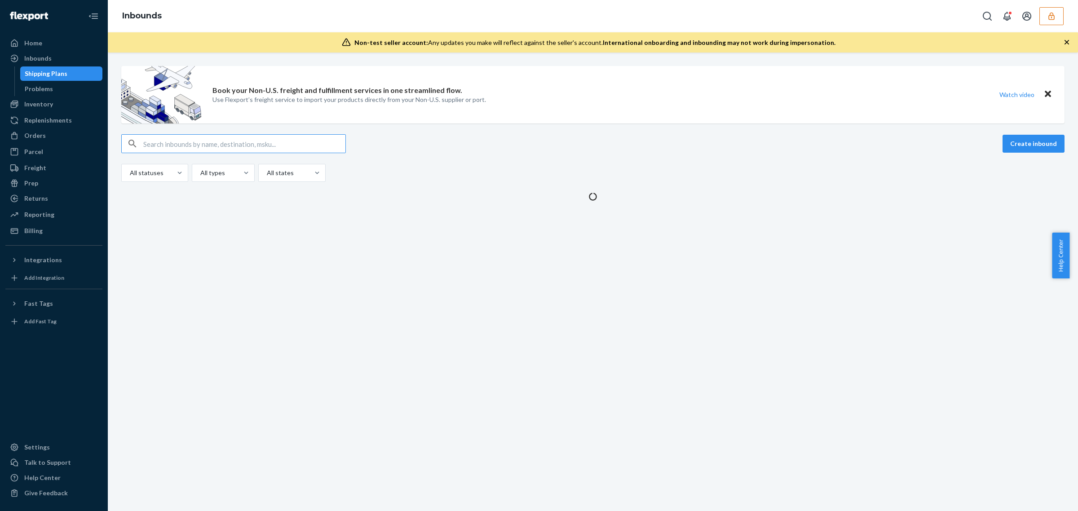
click at [293, 144] on input "text" at bounding box center [244, 144] width 202 height 18
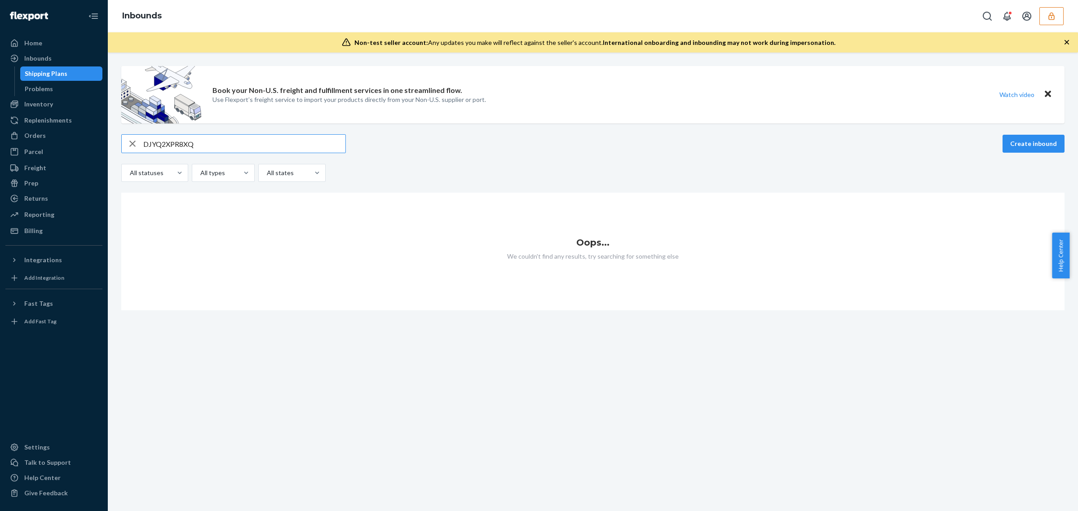
type input "DJYQ2XPR8XQ"
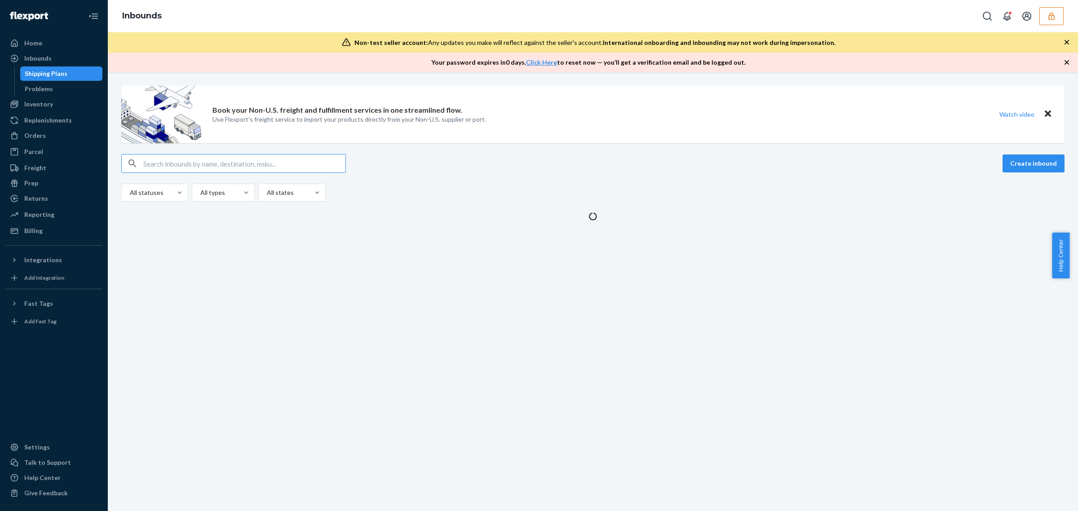
type input "DJYQ2XPR8XQ"
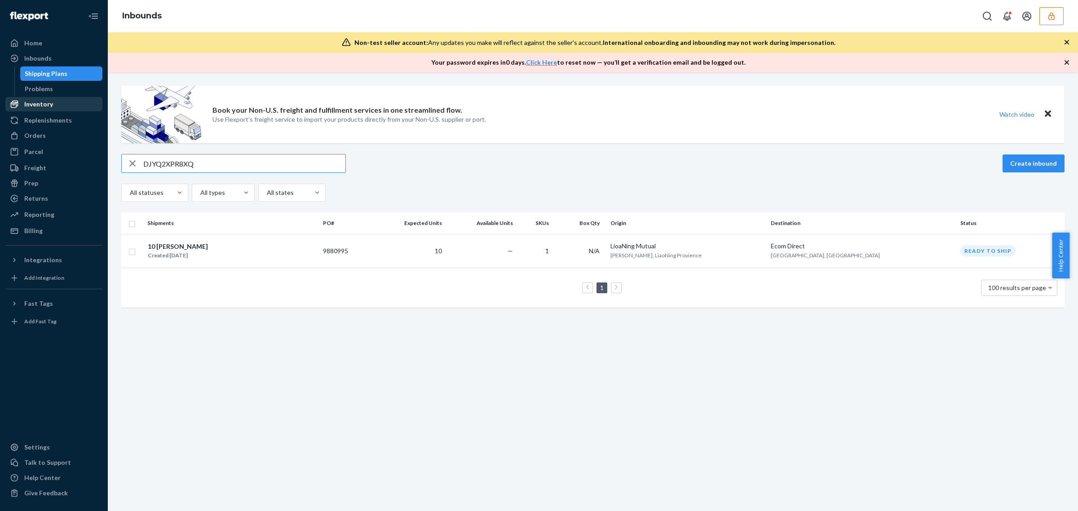
type input "DJYQ2XPR8XQ"
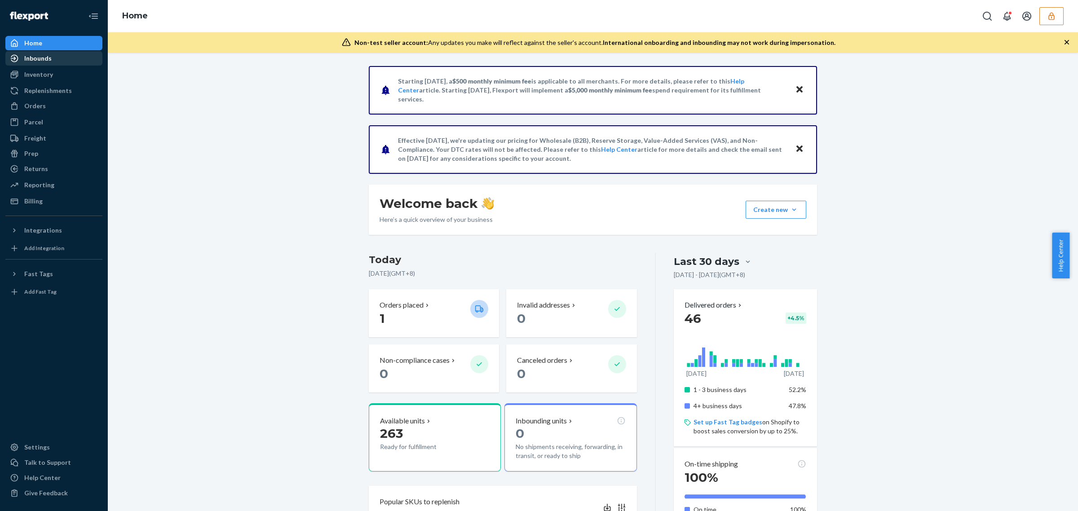
click at [46, 61] on div "Inbounds" at bounding box center [37, 58] width 27 height 9
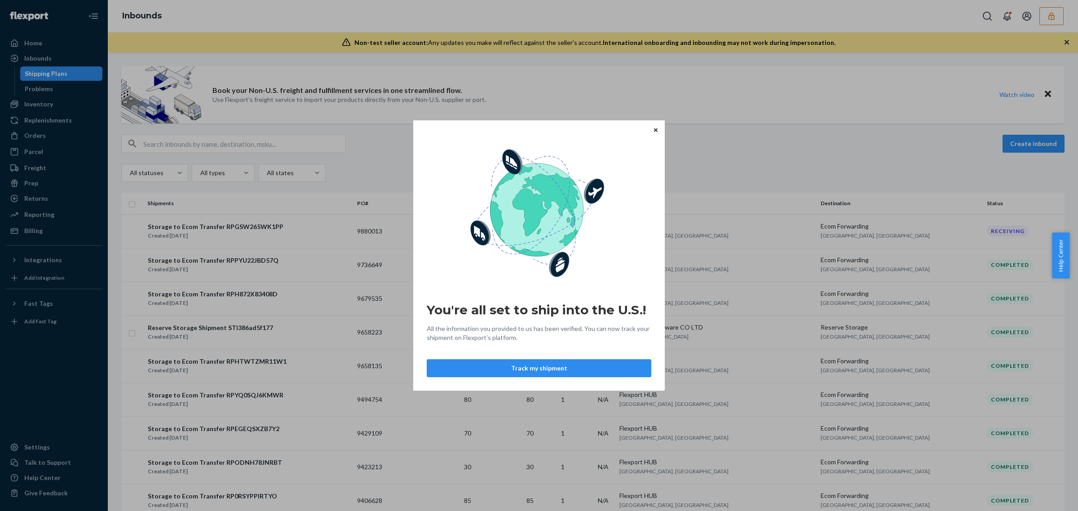
click at [236, 135] on div "You're all set to ship into the U.S.! All the information you provided to us ha…" at bounding box center [539, 255] width 1078 height 511
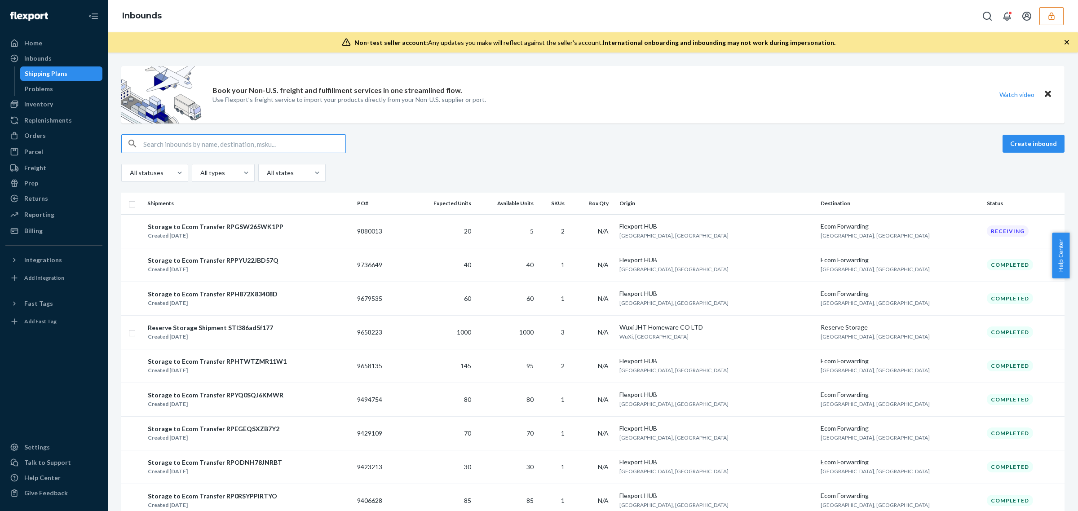
click at [234, 141] on input "text" at bounding box center [244, 144] width 202 height 18
paste input "9880013"
type input "9880013"
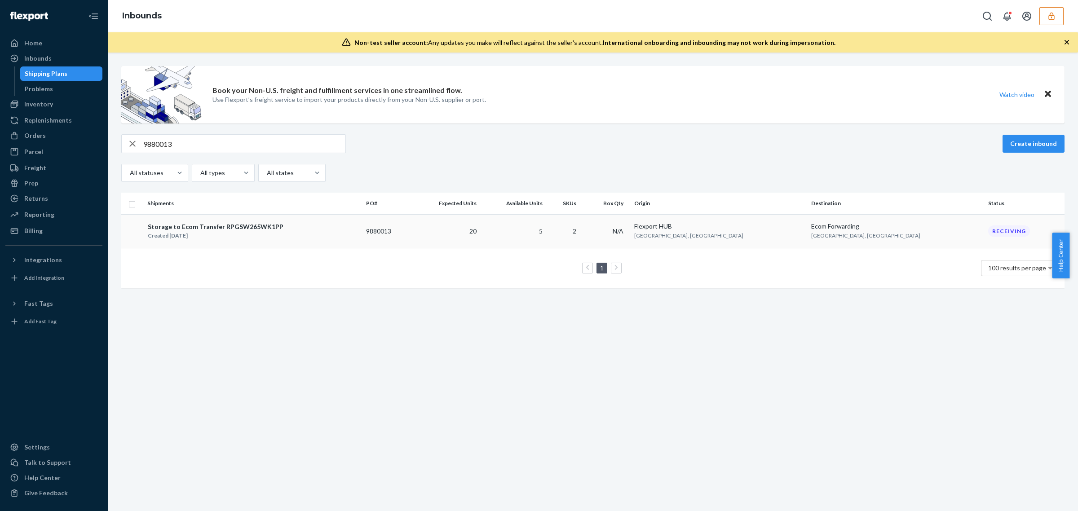
click at [547, 226] on td "5" at bounding box center [513, 231] width 66 height 34
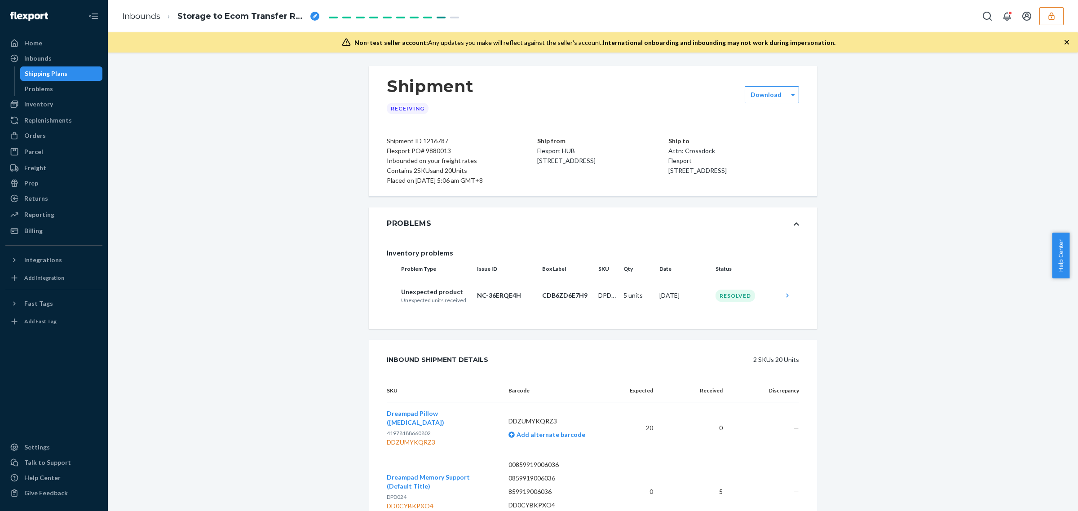
click at [308, 221] on div "Shipment Receiving Download Shipment ID 1216787 Flexport PO# 9880013 Inbounded …" at bounding box center [593, 318] width 957 height 504
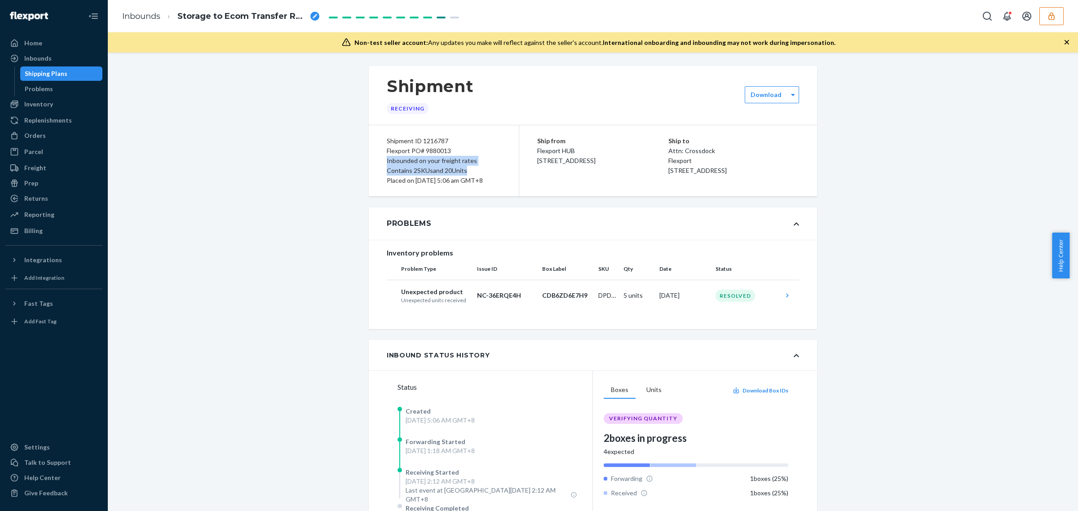
drag, startPoint x: 379, startPoint y: 164, endPoint x: 469, endPoint y: 168, distance: 90.9
click at [469, 168] on div "Shipment ID 1216787 Flexport PO# 9880013 Inbounded on your freight rates Contai…" at bounding box center [444, 160] width 150 height 71
click at [272, 351] on div "Shipment Receiving Download Shipment ID 1216787 Flexport PO# 9880013 Inbounded …" at bounding box center [593, 431] width 957 height 730
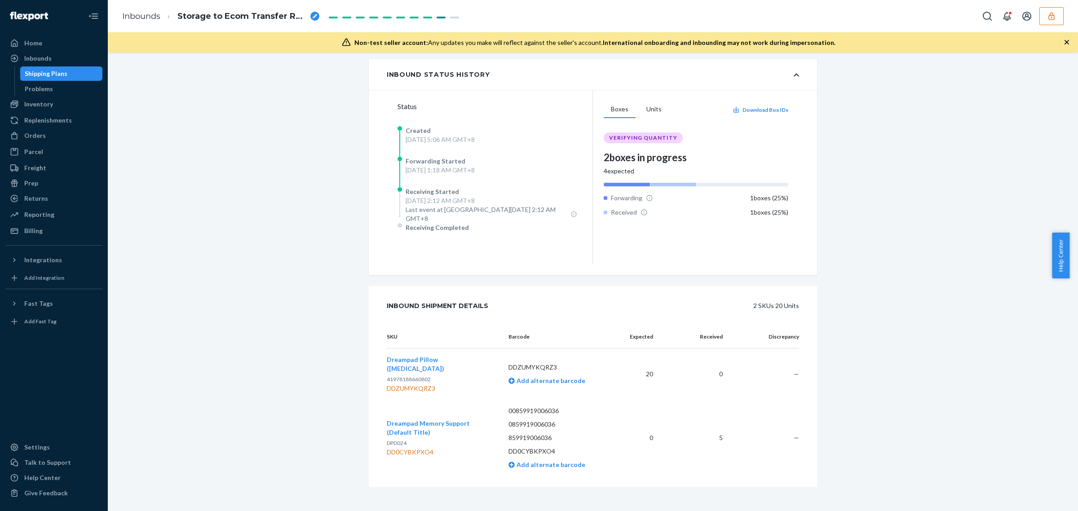
scroll to position [281, 0]
click at [395, 448] on div "DD0CYBKPXO4" at bounding box center [440, 451] width 107 height 9
copy div "DD0CYBKPXO4"
click at [421, 448] on div "DD0CYBKPXO4" at bounding box center [440, 451] width 107 height 9
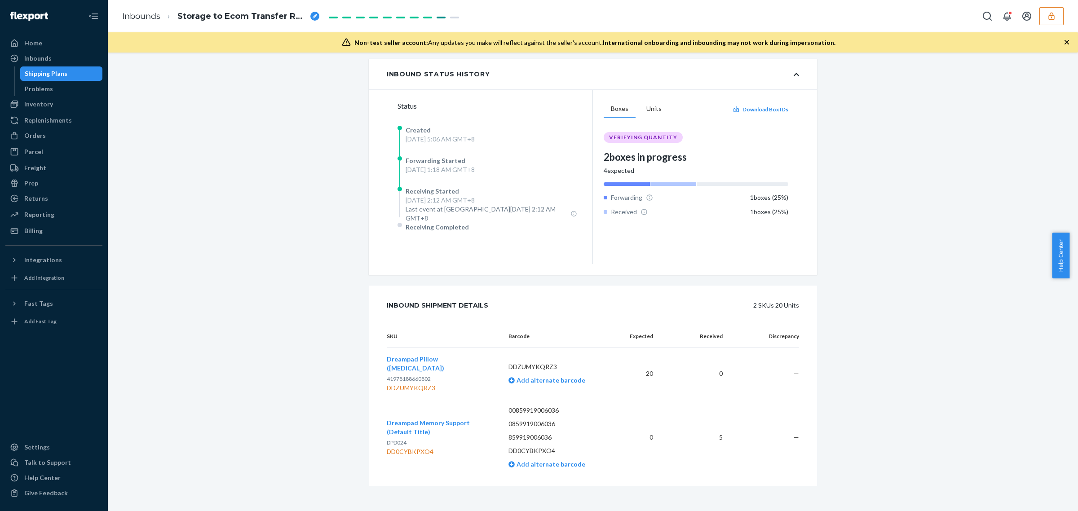
click at [421, 448] on div "DD0CYBKPXO4" at bounding box center [440, 451] width 107 height 9
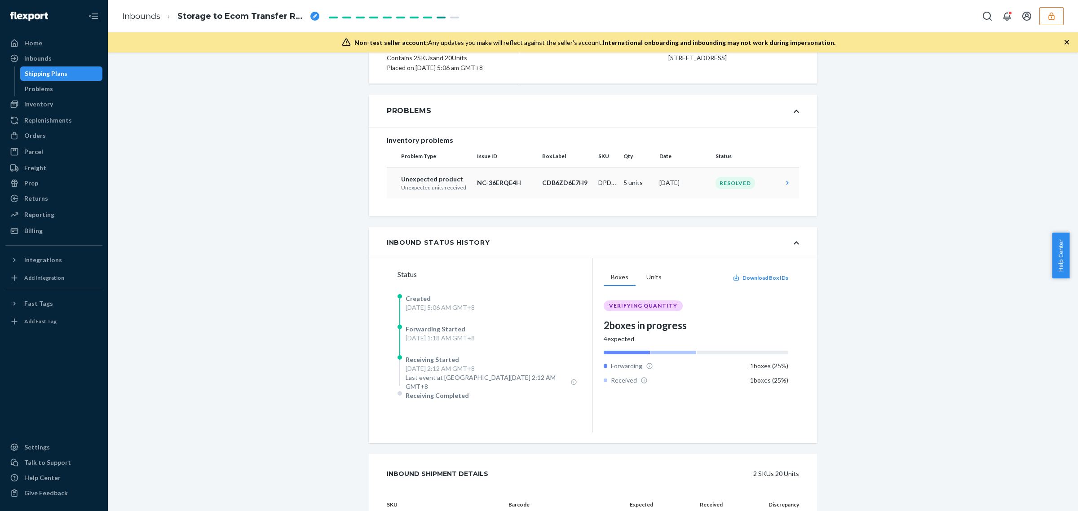
scroll to position [0, 0]
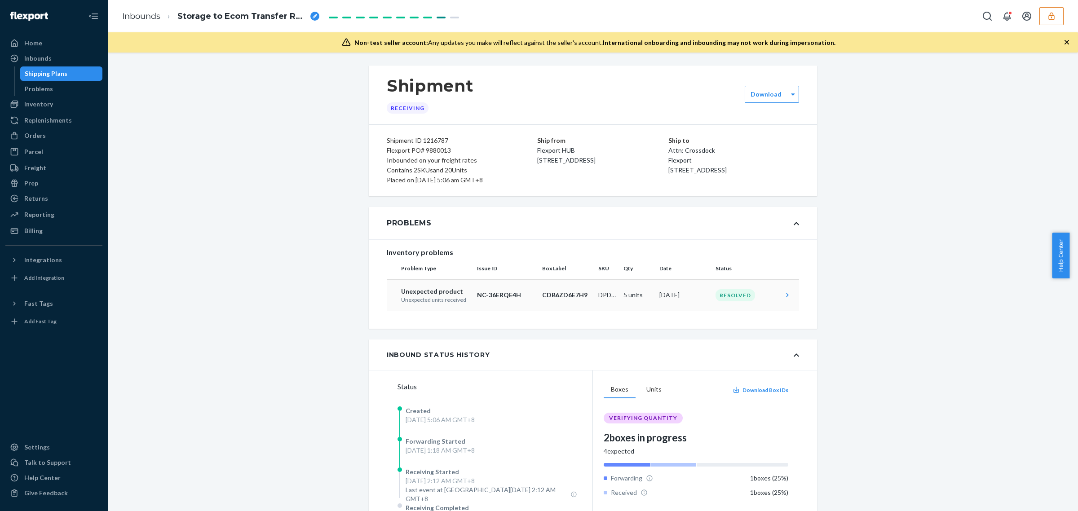
click at [552, 300] on p "CDB6ZD6E7H9" at bounding box center [566, 295] width 49 height 9
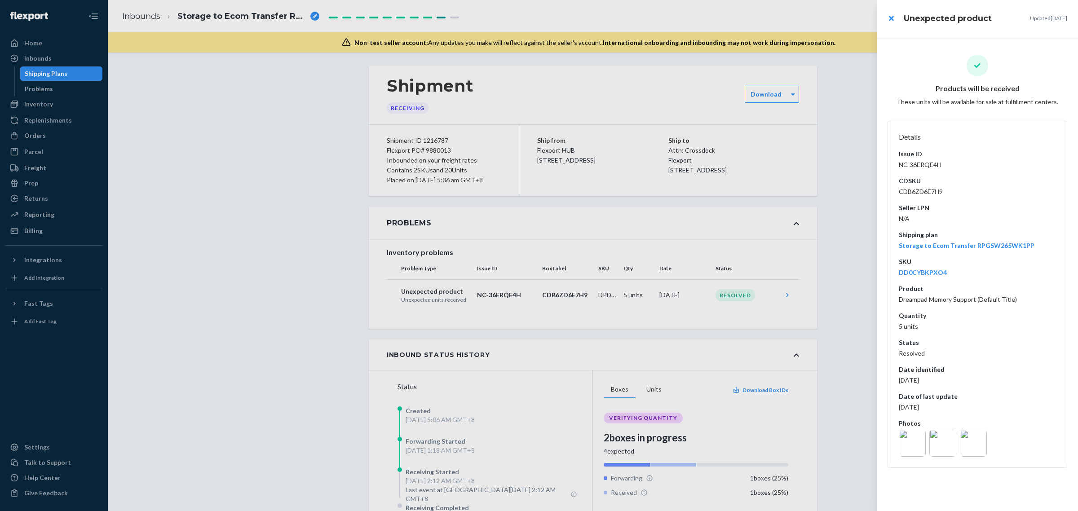
click at [915, 165] on dd "NC-36ERQE4H" at bounding box center [977, 164] width 157 height 9
copy dd "NC-36ERQE4H"
click at [906, 188] on dd "CDB6ZD6E7H9" at bounding box center [977, 191] width 157 height 9
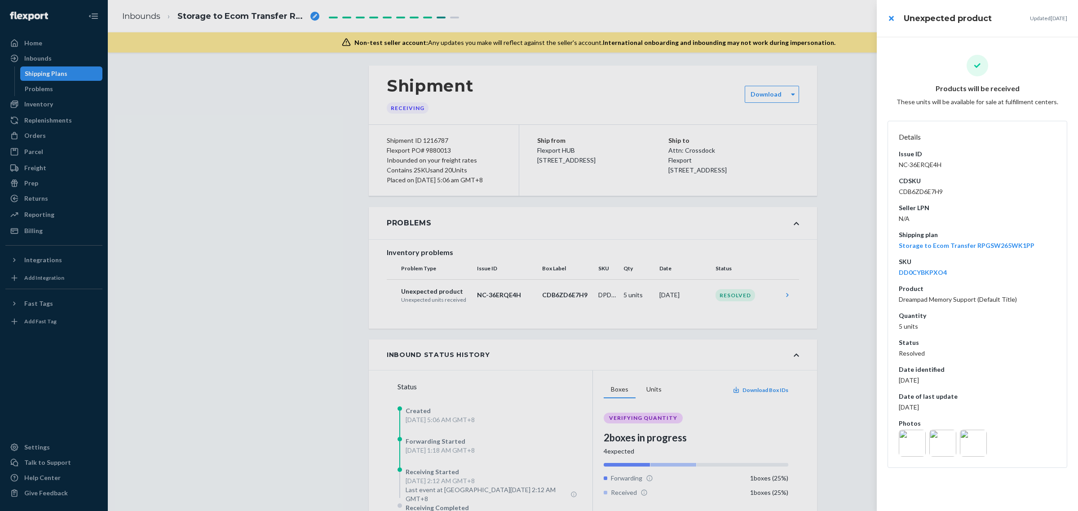
click at [906, 188] on dd "CDB6ZD6E7H9" at bounding box center [977, 191] width 157 height 9
copy dd "CDB6ZD6E7H9"
click at [148, 54] on div at bounding box center [539, 255] width 1078 height 511
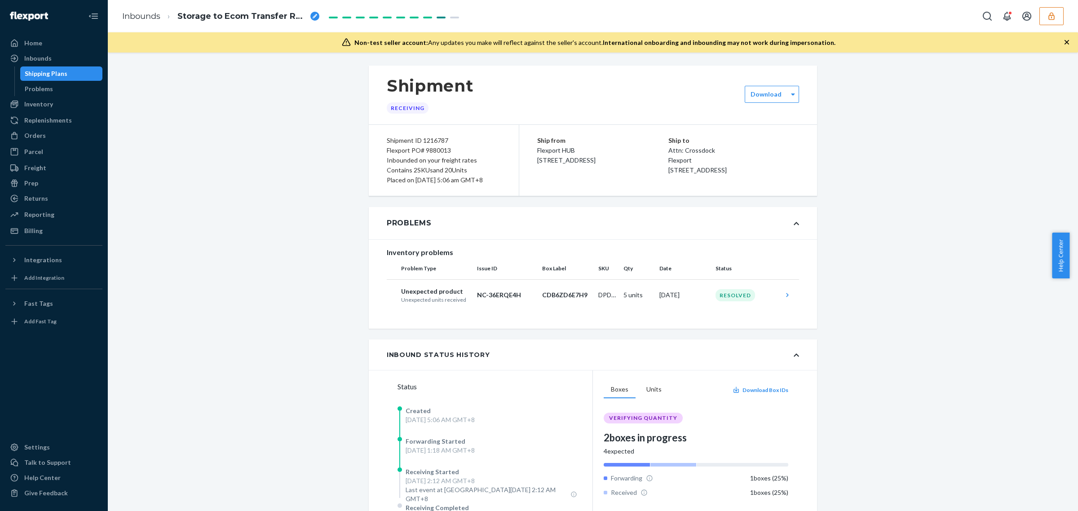
click at [1052, 18] on icon "button" at bounding box center [1051, 16] width 9 height 9
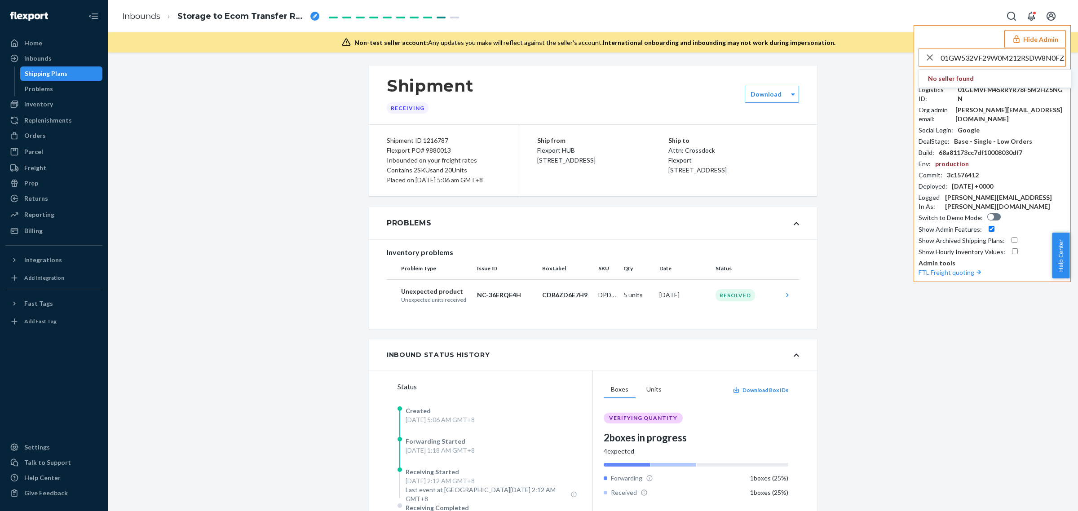
type input "01GW532VF29W0M212RSDW8N0FZ"
click at [965, 108] on span "01GW532VF29W0M212RSDW8N0FZ" at bounding box center [983, 106] width 111 height 9
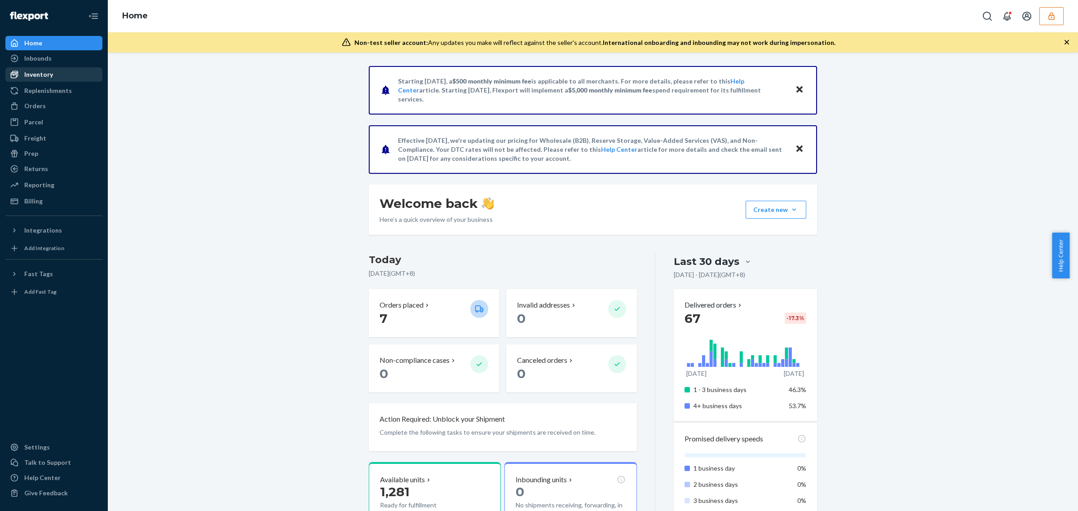
click at [49, 72] on div "Inventory" at bounding box center [38, 74] width 29 height 9
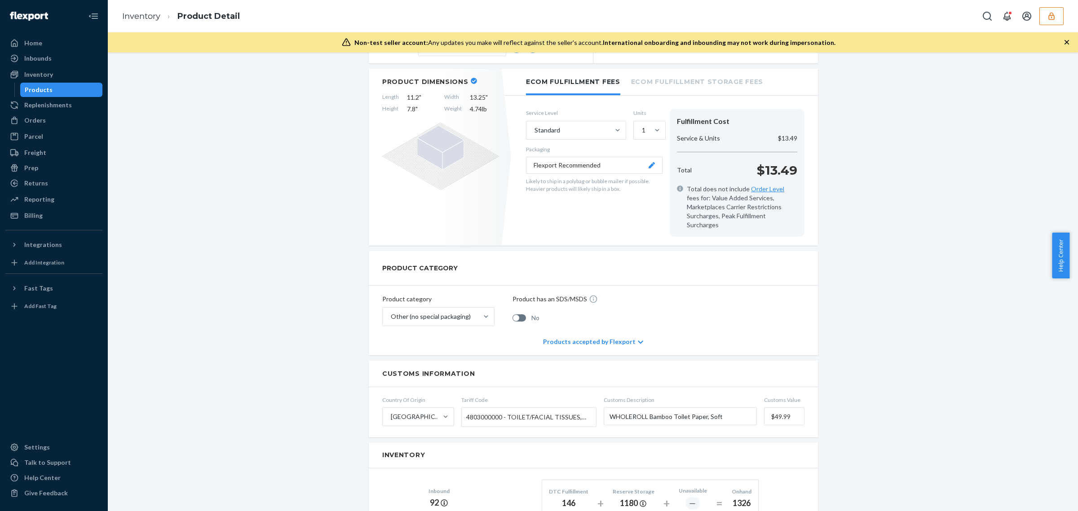
scroll to position [449, 0]
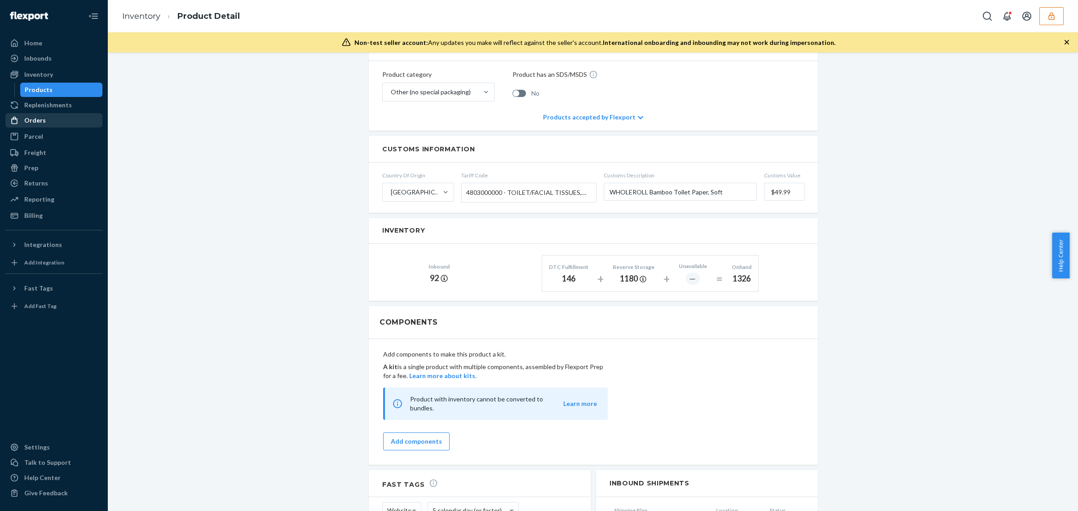
click at [49, 122] on div "Orders" at bounding box center [53, 120] width 95 height 13
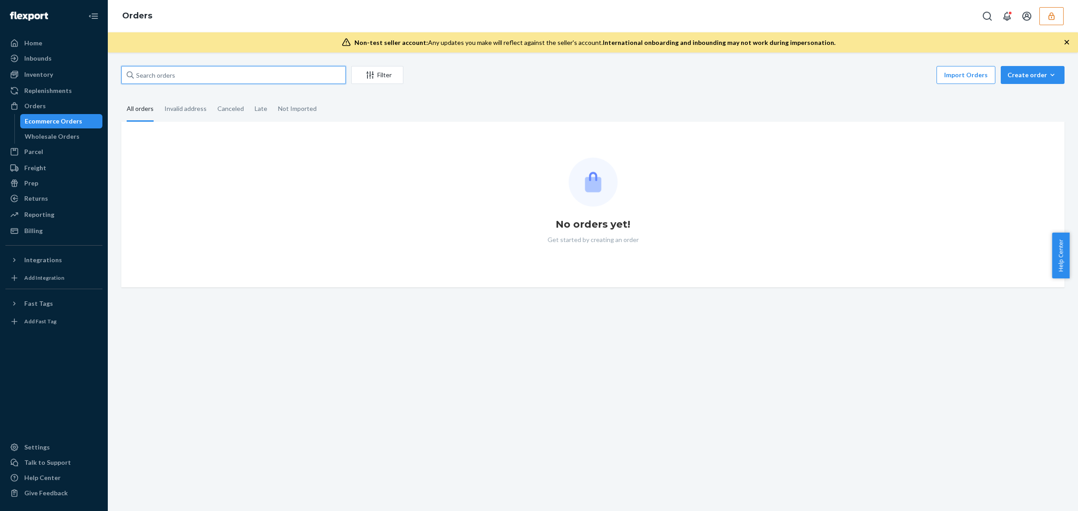
click at [272, 75] on input "text" at bounding box center [233, 75] width 225 height 18
paste input "DPLPQV4MPDV"
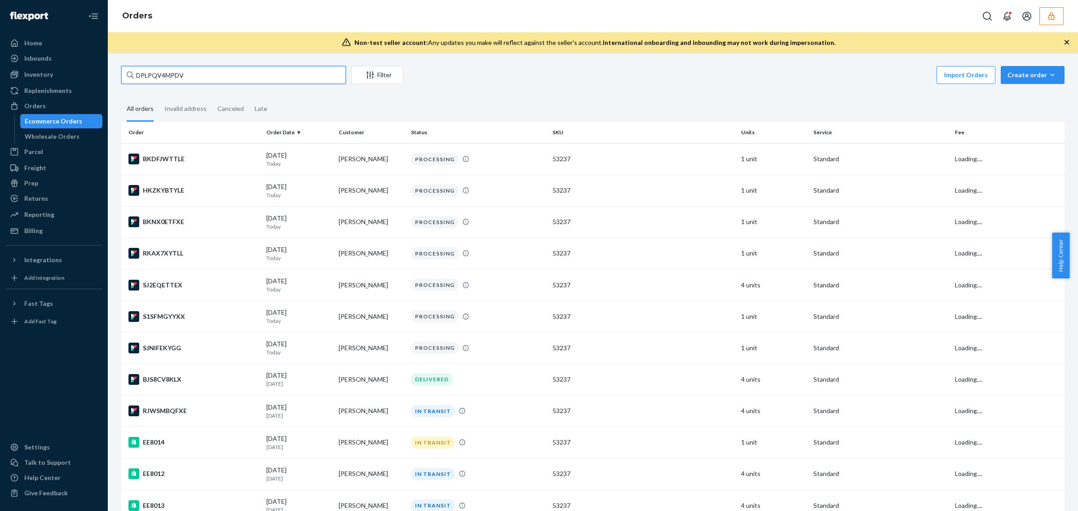
type input "DPLPQV4MPDV"
click at [206, 79] on input "DPLPQV4MPDV" at bounding box center [233, 75] width 225 height 18
click at [56, 75] on div "Inventory" at bounding box center [53, 74] width 95 height 13
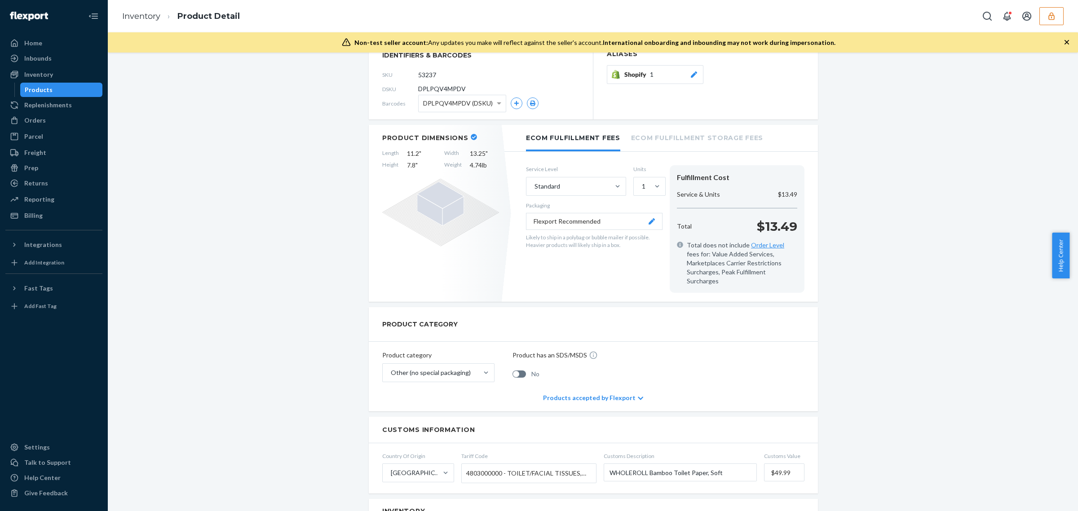
scroll to position [449, 0]
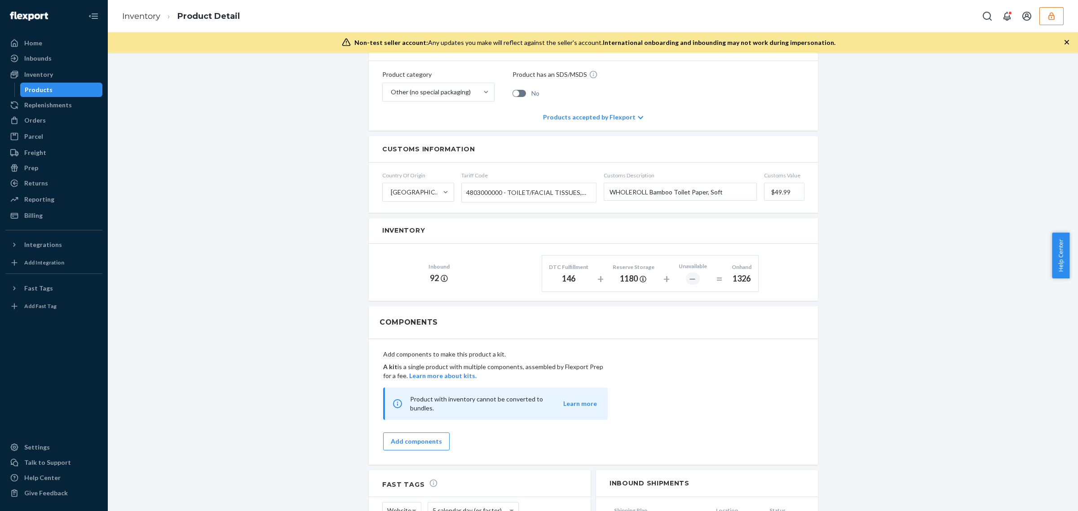
click at [1052, 18] on icon "button" at bounding box center [1051, 16] width 9 height 9
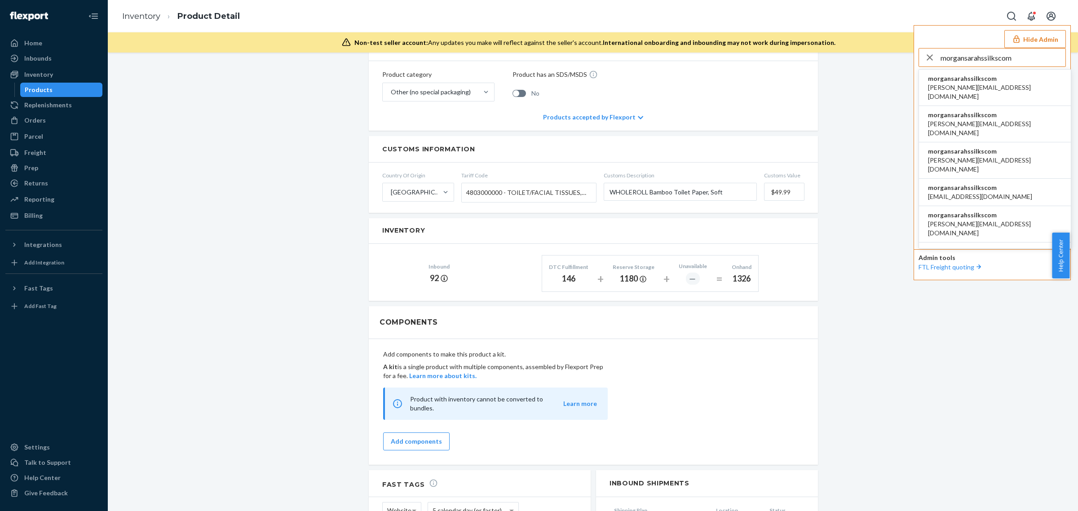
type input "morgansarahssilkscom"
click at [977, 80] on span "morgansarahssilkscom" at bounding box center [995, 78] width 134 height 9
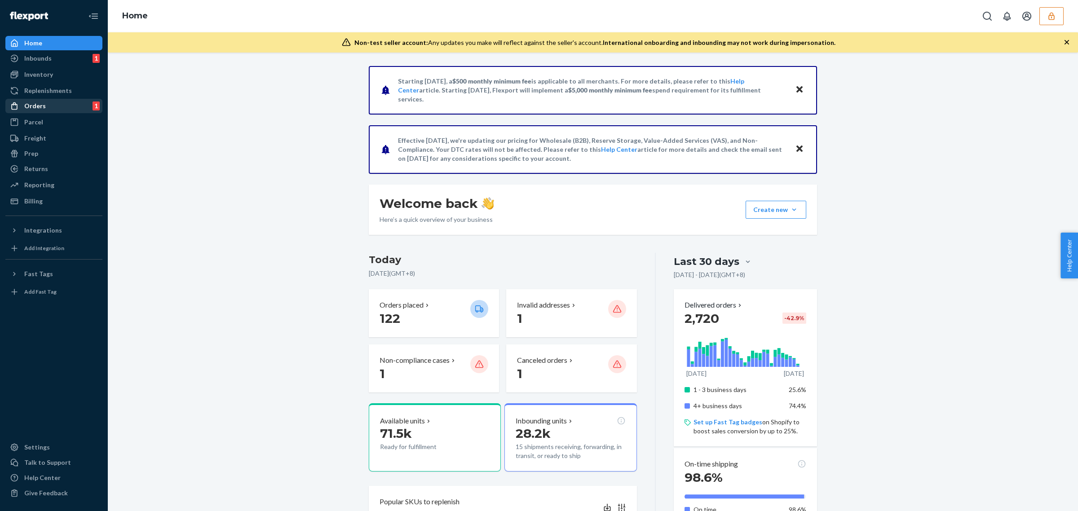
click at [64, 106] on div "Orders 1" at bounding box center [53, 106] width 95 height 13
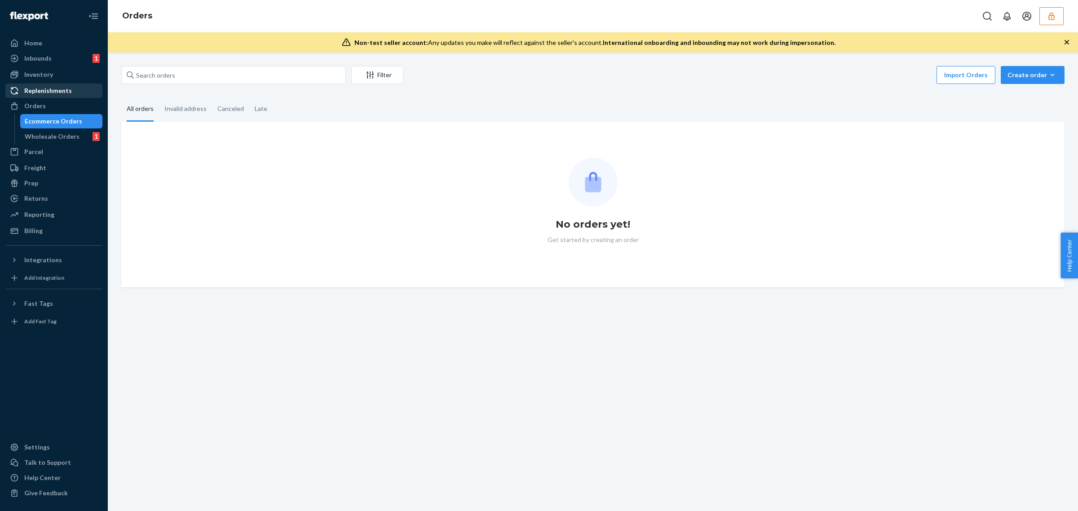
click at [59, 95] on div "Replenishments" at bounding box center [48, 90] width 48 height 9
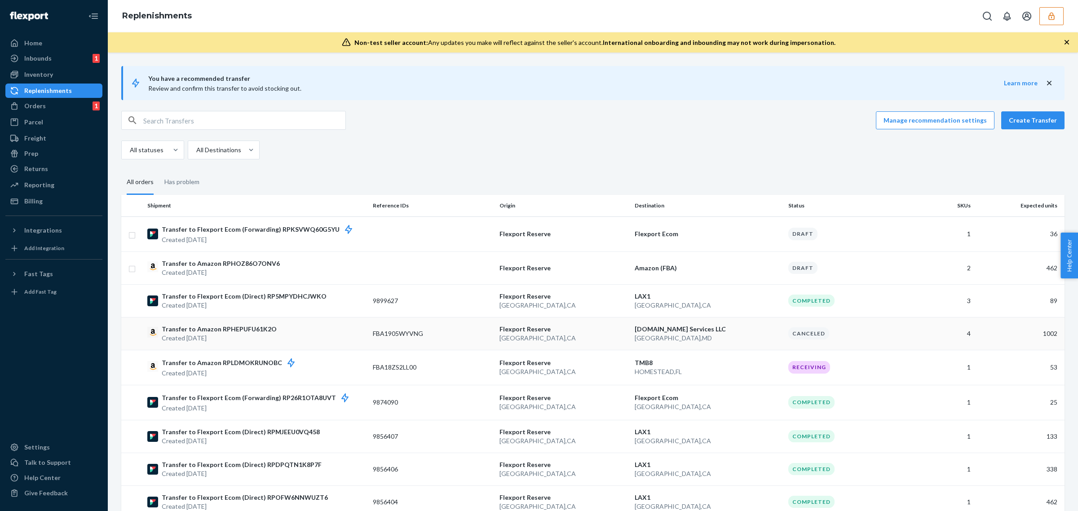
click at [762, 338] on p "HAGERSTOWN , MD" at bounding box center [708, 338] width 146 height 9
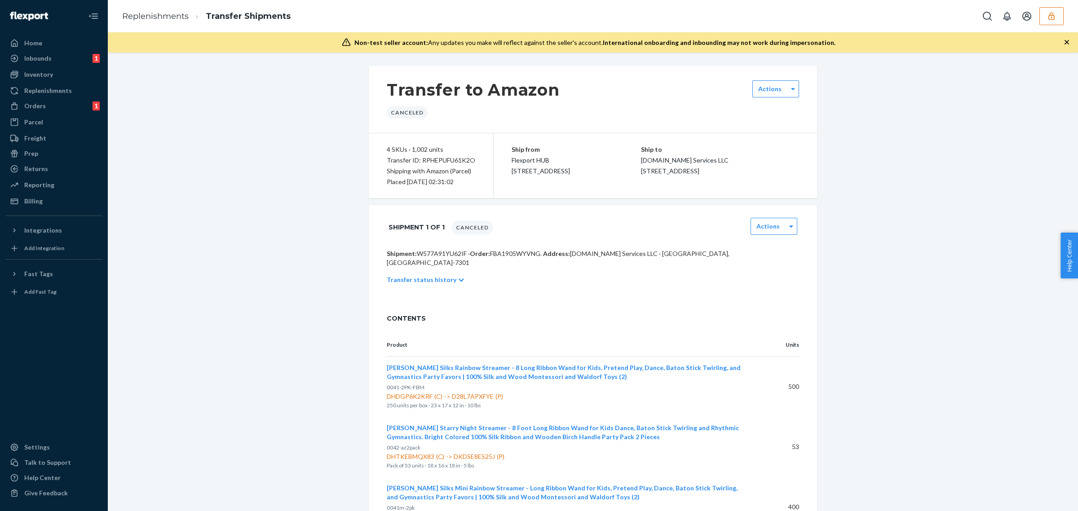
scroll to position [100, 0]
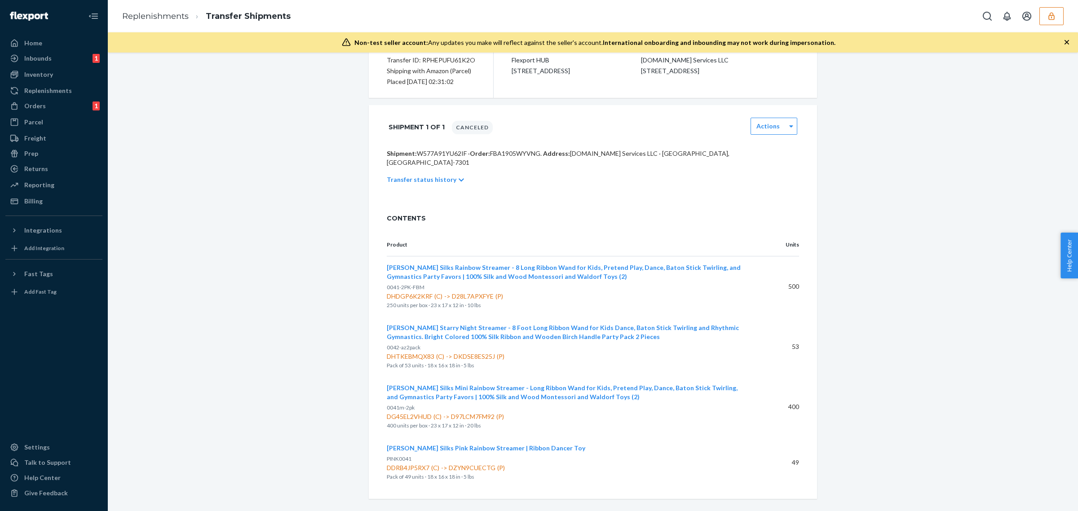
drag, startPoint x: 1049, startPoint y: 17, endPoint x: 956, endPoint y: 17, distance: 93.4
click at [1049, 17] on icon "button" at bounding box center [1052, 16] width 6 height 8
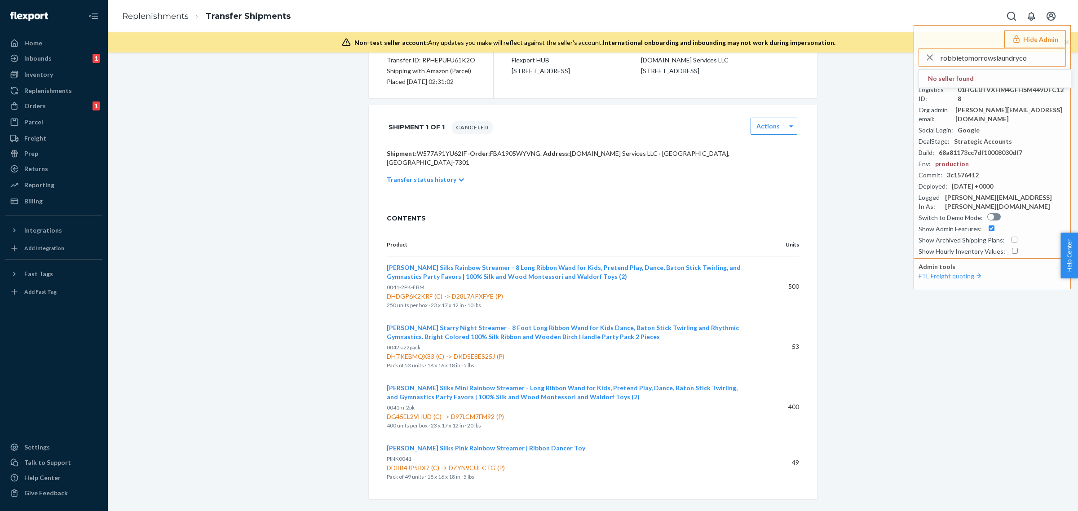
type input "robbietomorrowslaundryco"
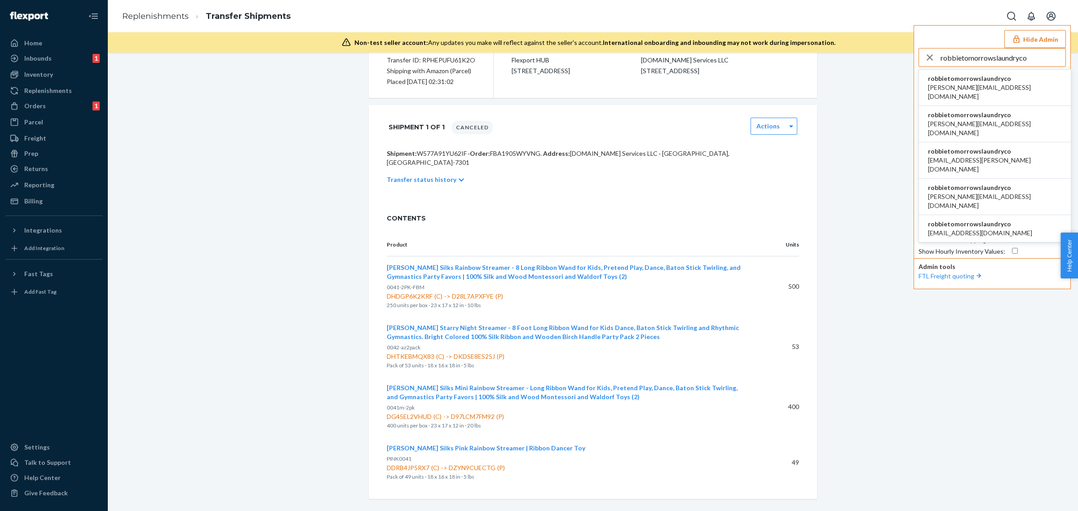
click at [965, 82] on span "robbietomorrowslaundryco" at bounding box center [995, 78] width 134 height 9
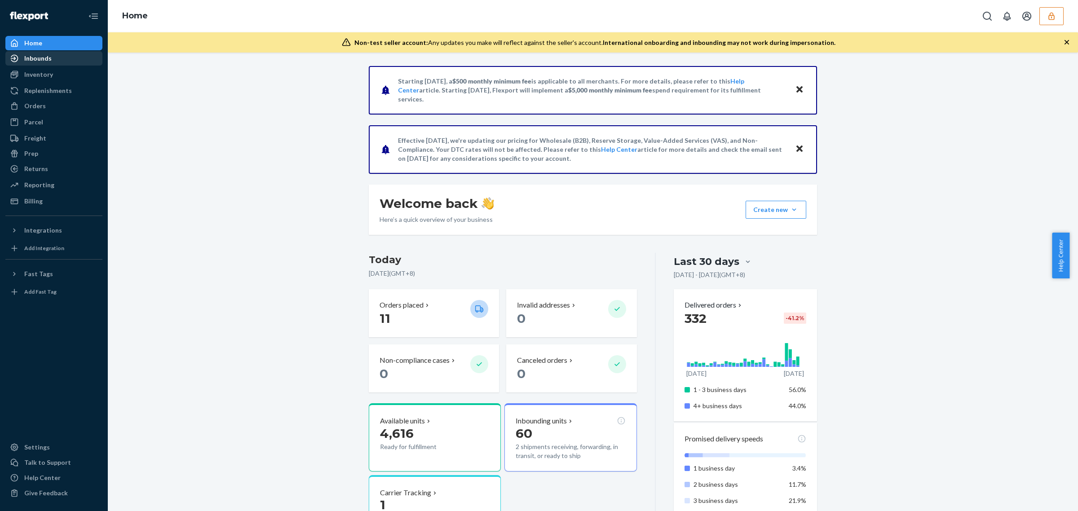
click at [58, 61] on div "Inbounds" at bounding box center [53, 58] width 95 height 13
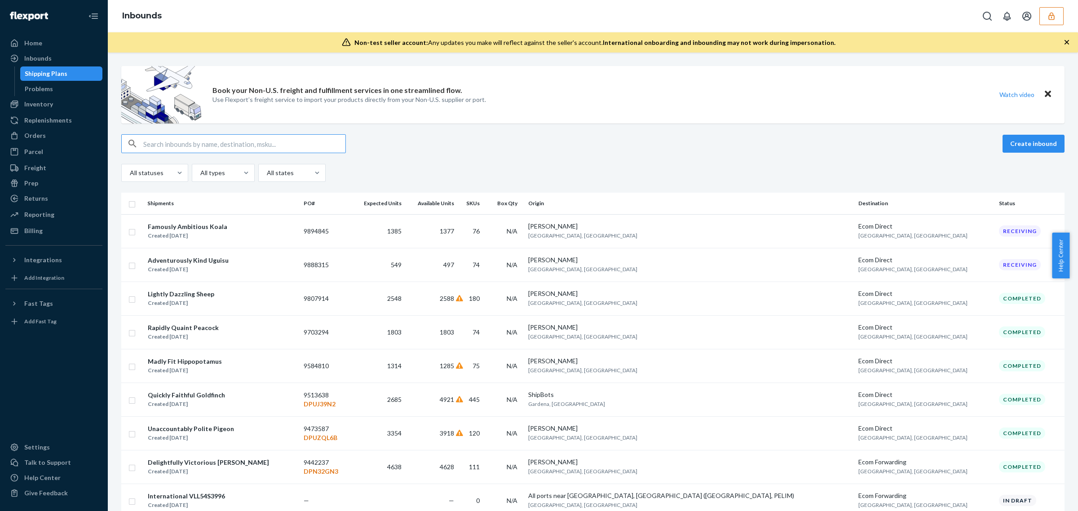
click at [182, 146] on input "text" at bounding box center [244, 144] width 202 height 18
paste input "9894845"
type input "9894845"
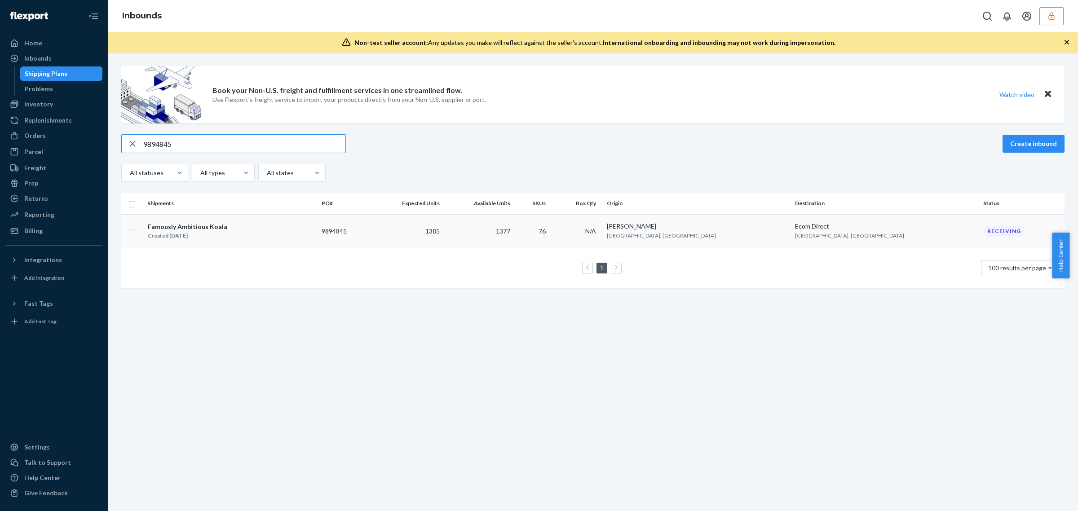
click at [302, 239] on div "Famously Ambitious Koala Created [DATE]" at bounding box center [230, 231] width 167 height 19
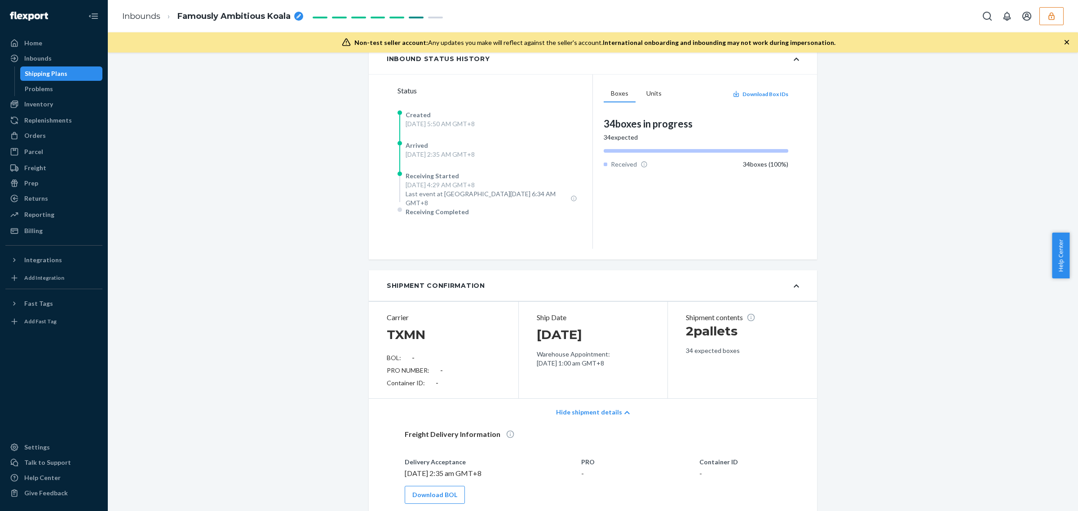
scroll to position [168, 0]
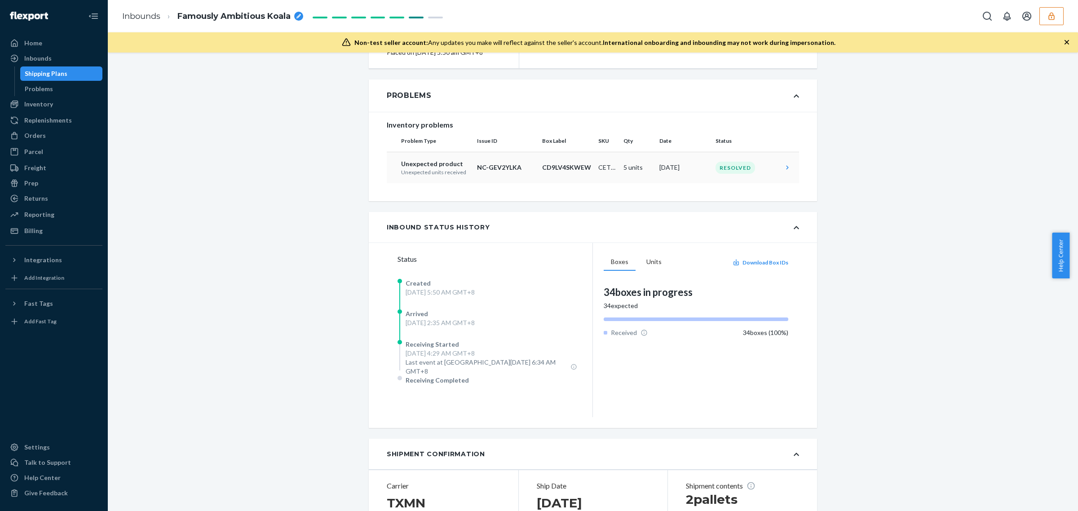
click at [562, 183] on td "CD9LV4SKWEW" at bounding box center [567, 167] width 56 height 31
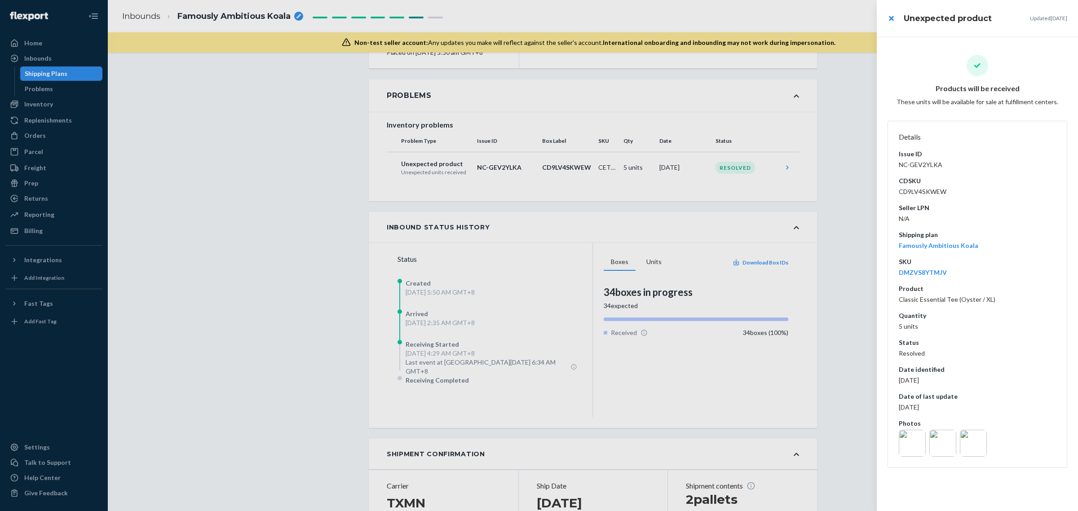
click at [929, 197] on div "Details Issue ID NC-GEV2YLKA CDSKU CD9LV4SKWEW Seller LPN N/A Shipping plan Fam…" at bounding box center [977, 294] width 157 height 332
copy dd "CD9LV4SKWEW"
click at [315, 227] on div at bounding box center [539, 255] width 1078 height 511
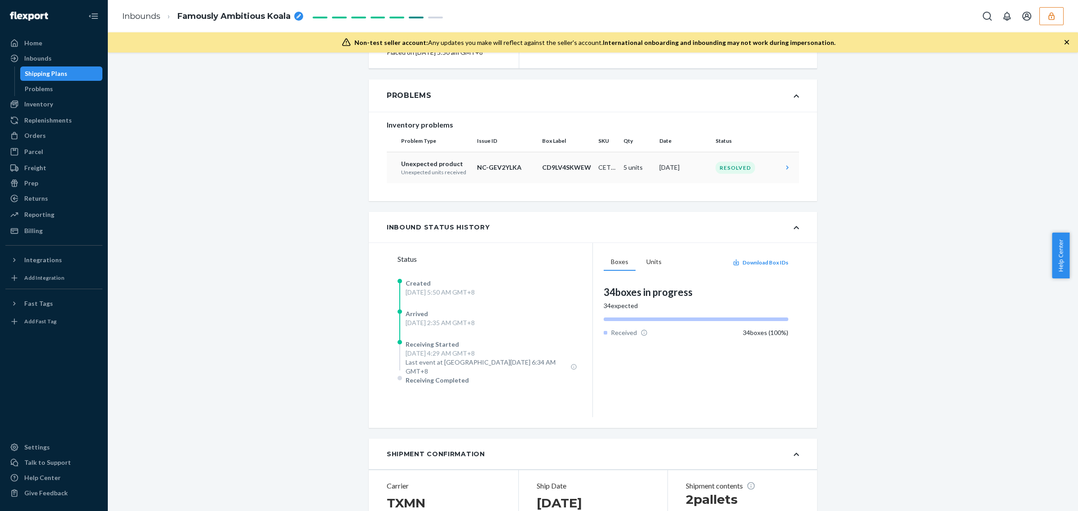
click at [656, 178] on td "[DATE]" at bounding box center [684, 167] width 56 height 31
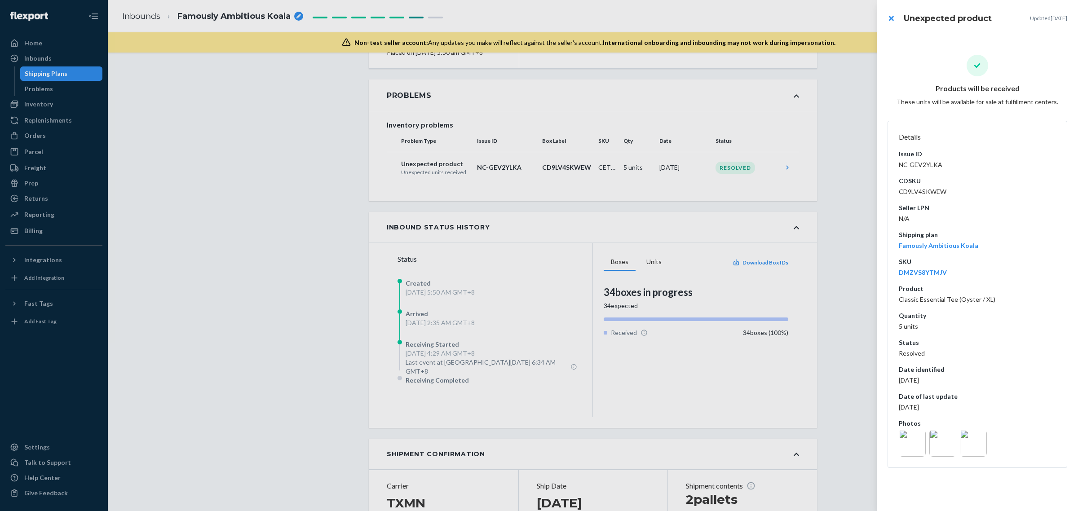
click at [125, 263] on div at bounding box center [539, 255] width 1078 height 511
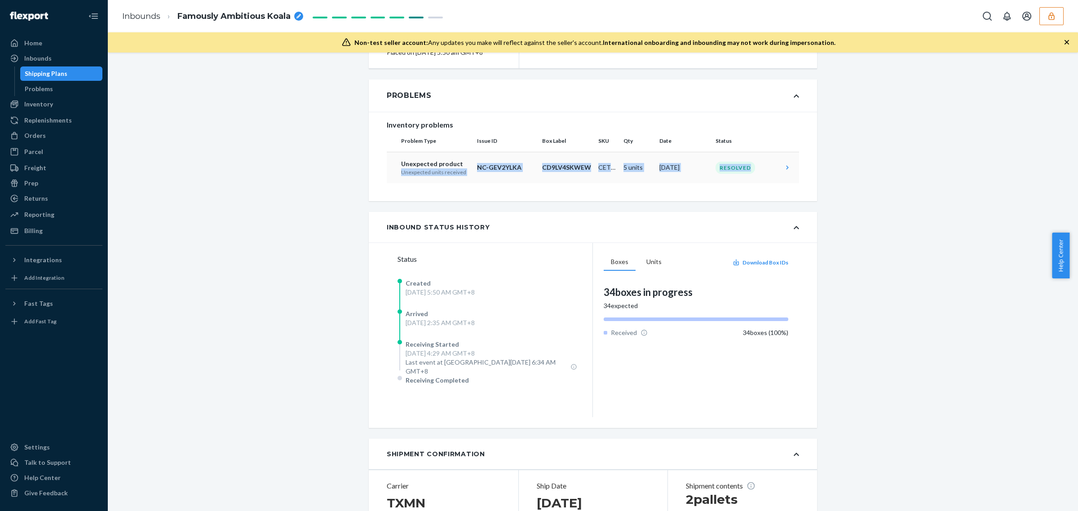
drag, startPoint x: 389, startPoint y: 180, endPoint x: 753, endPoint y: 185, distance: 363.9
click at [753, 183] on tr "Unexpected product Unexpected units received NC-GEV2YLKA CD9LV4SKWEW CET_Oyster…" at bounding box center [593, 167] width 412 height 31
copy tr "Unexpected units received NC-GEV2YLKA CD9LV4SKWEW CET_Oyster_XL 5 units [DATE] …"
